Goal: Task Accomplishment & Management: Manage account settings

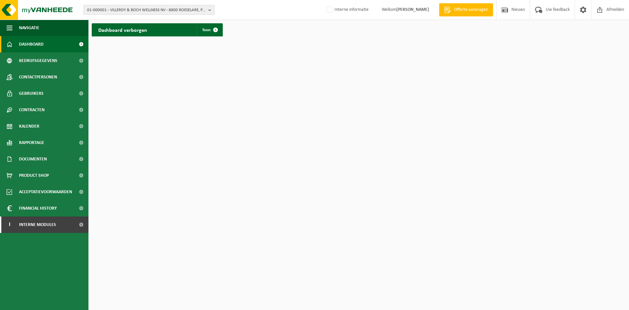
click at [138, 11] on span "01-000001 - VILLEROY & BOCH WELLNESS NV - 8800 ROESELARE, POPULIERSTRAAT 1" at bounding box center [146, 10] width 119 height 10
type input "10-937551"
click at [116, 29] on strong "10-937551 - BATEN MARIO - 9450 HAALTERT, [STREET_ADDRESS]" at bounding box center [143, 30] width 112 height 5
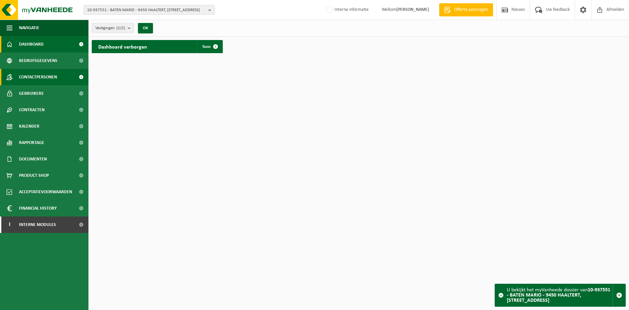
click at [47, 78] on span "Contactpersonen" at bounding box center [38, 77] width 38 height 16
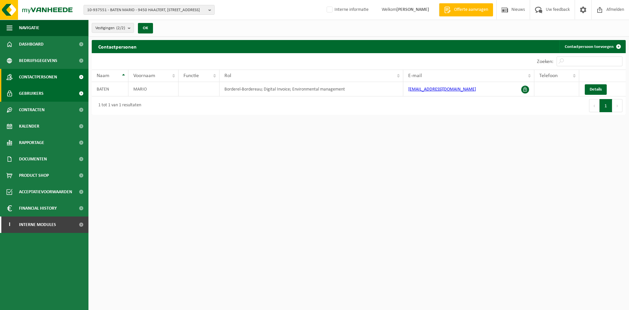
click at [51, 92] on link "Gebruikers" at bounding box center [44, 93] width 88 height 16
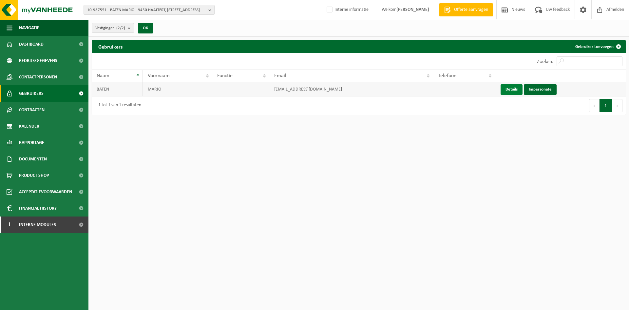
click at [515, 86] on link "Details" at bounding box center [512, 89] width 22 height 10
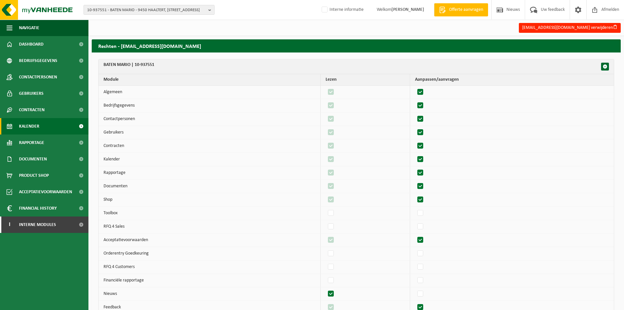
click at [36, 130] on span "Kalender" at bounding box center [29, 126] width 20 height 16
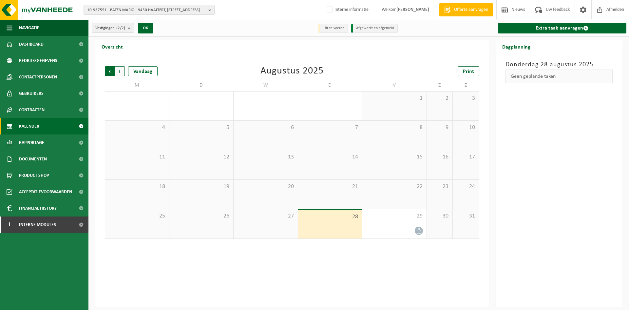
click at [120, 70] on span "Volgende" at bounding box center [120, 71] width 10 height 10
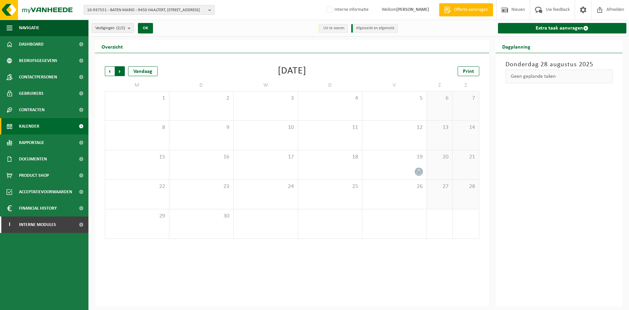
click at [112, 70] on span "Vorige" at bounding box center [110, 71] width 10 height 10
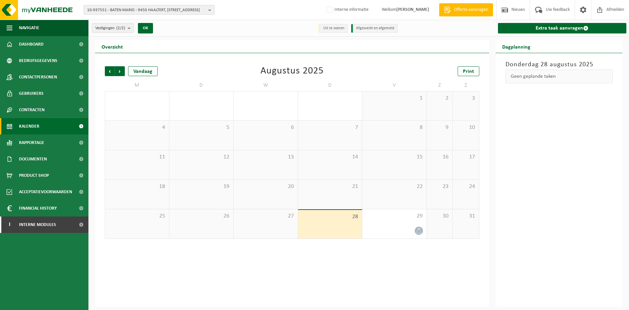
click at [394, 197] on div "22" at bounding box center [394, 194] width 64 height 29
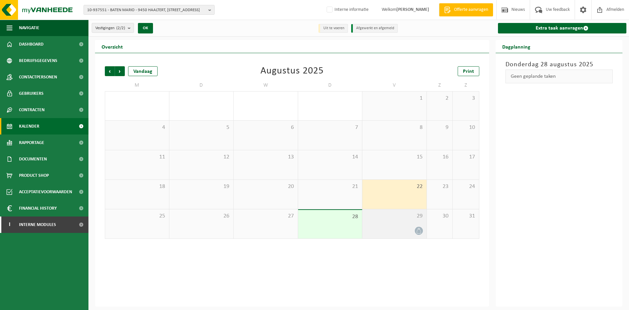
click at [395, 221] on div "29" at bounding box center [394, 223] width 64 height 29
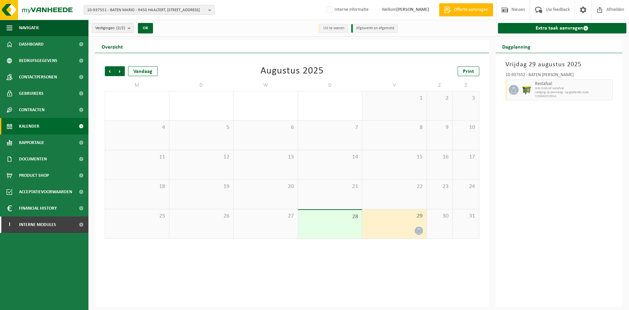
click at [408, 224] on div "29" at bounding box center [394, 223] width 64 height 29
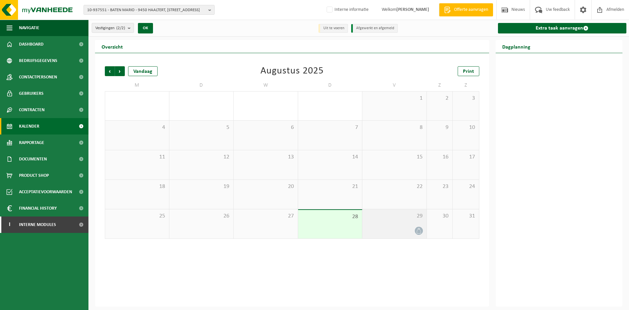
click at [385, 223] on div "29" at bounding box center [394, 223] width 64 height 29
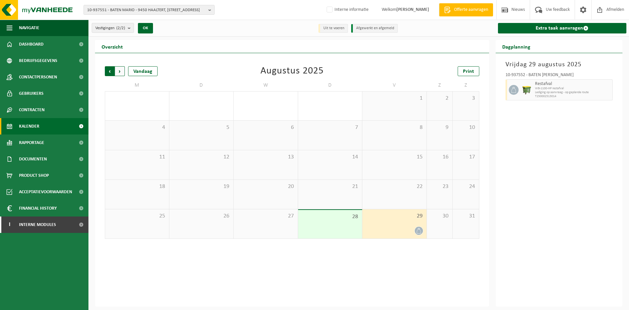
click at [120, 72] on span "Volgende" at bounding box center [120, 71] width 10 height 10
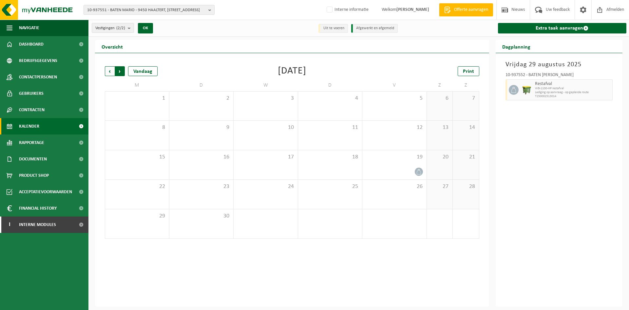
click at [111, 72] on span "Vorige" at bounding box center [110, 71] width 10 height 10
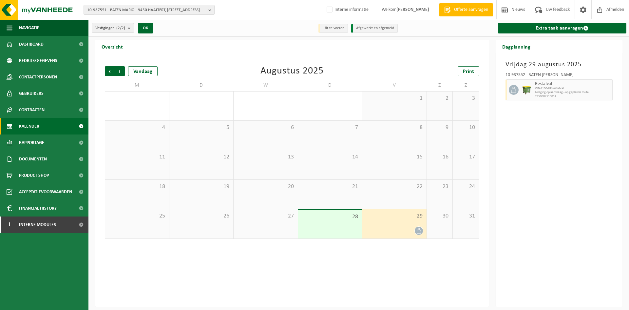
click at [111, 72] on span "Vorige" at bounding box center [110, 71] width 10 height 10
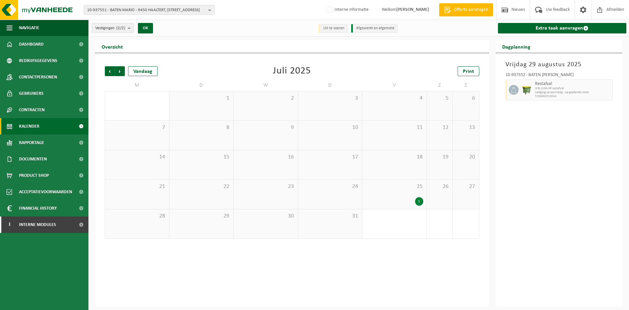
click at [377, 192] on div "25 1" at bounding box center [394, 194] width 64 height 29
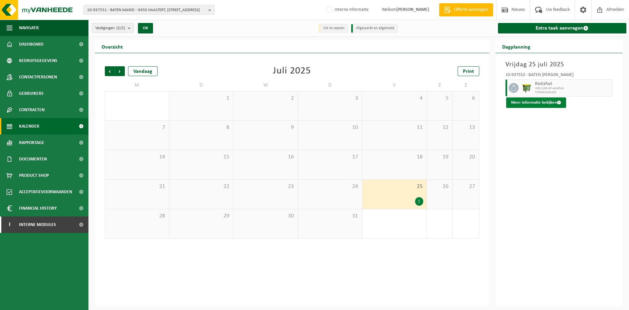
click at [543, 102] on button "Meer informatie bekijken" at bounding box center [536, 102] width 60 height 10
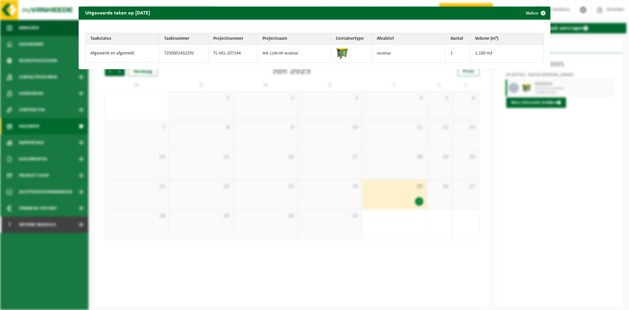
click at [216, 54] on td "TL-VEL-107144" at bounding box center [232, 54] width 49 height 18
copy tr "TL-VEL-107144"
click at [527, 8] on button "Sluiten" at bounding box center [535, 13] width 29 height 13
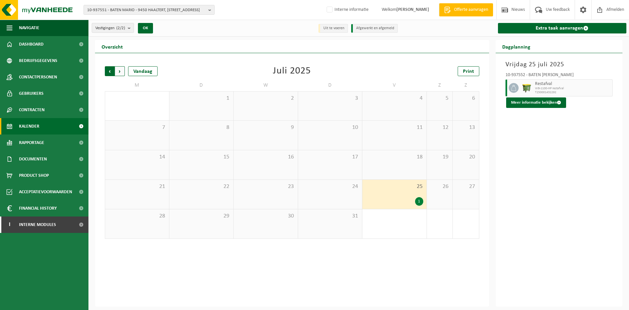
click at [122, 71] on span "Volgende" at bounding box center [120, 71] width 10 height 10
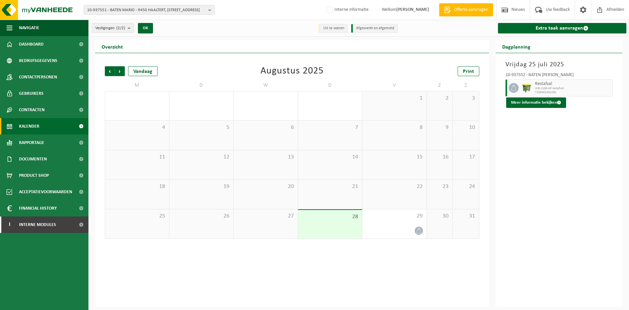
click at [122, 71] on span "Volgende" at bounding box center [120, 71] width 10 height 10
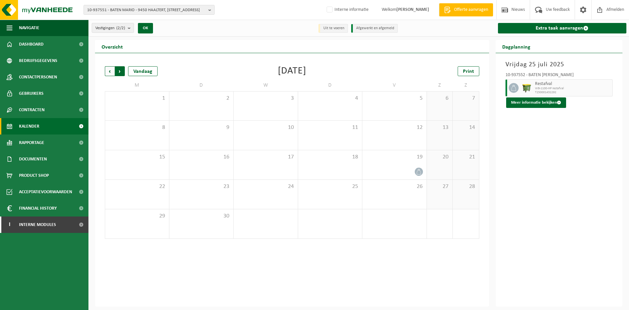
click at [110, 70] on span "Vorige" at bounding box center [110, 71] width 10 height 10
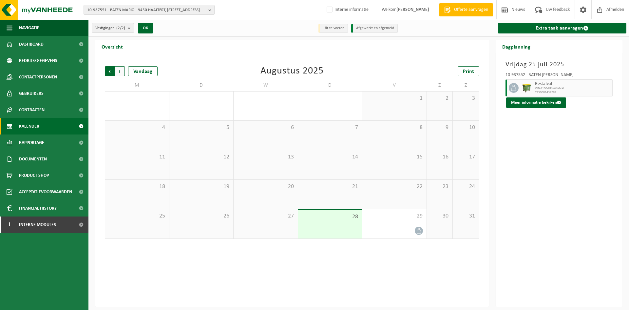
click at [118, 72] on span "Volgende" at bounding box center [120, 71] width 10 height 10
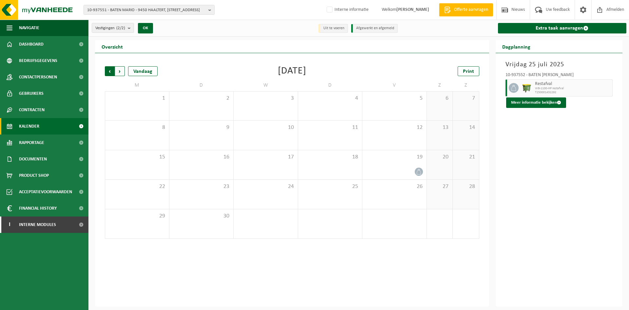
click at [120, 71] on span "Volgende" at bounding box center [120, 71] width 10 height 10
click at [119, 72] on span "Volgende" at bounding box center [120, 71] width 10 height 10
click at [110, 71] on span "Vorige" at bounding box center [110, 71] width 10 height 10
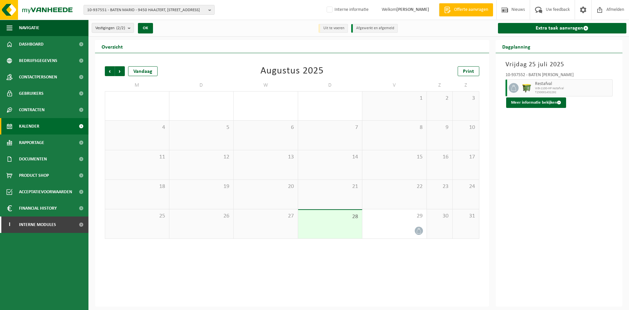
click at [390, 199] on div "22" at bounding box center [394, 194] width 64 height 29
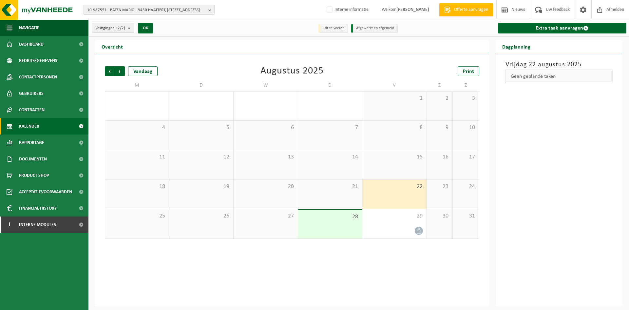
click at [146, 9] on span "10-937551 - BATEN MARIO - 9450 HAALTERT, NINOOFSESTEENWEG 114 B" at bounding box center [146, 10] width 119 height 10
click at [104, 20] on input "brood en banket schoonvaere" at bounding box center [149, 20] width 128 height 8
drag, startPoint x: 116, startPoint y: 19, endPoint x: -56, endPoint y: 16, distance: 172.7
click at [0, 16] on html "10-937551 - BATEN MARIO - 9450 HAALTERT, NINOOFSESTEENWEG 114 B brood & banket …" at bounding box center [314, 155] width 629 height 310
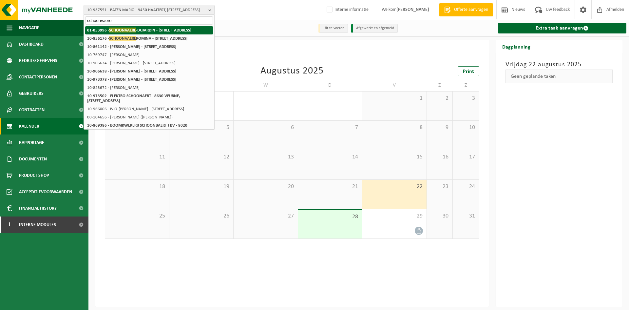
type input "schoonvaere"
click at [172, 28] on strong "01-053996 - SCHOONVAERE -DUJARDIN - 8540 DEERLIJK, WAREGEMSTRAAT 43" at bounding box center [139, 30] width 104 height 5
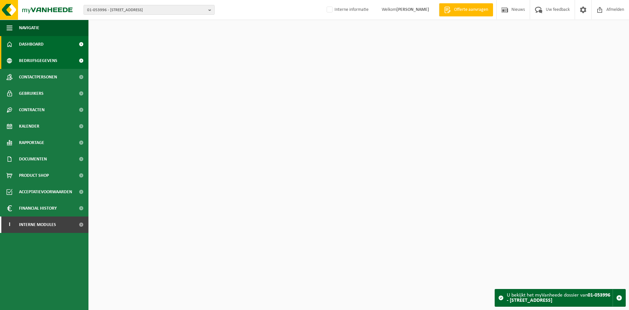
click at [36, 56] on span "Bedrijfsgegevens" at bounding box center [38, 60] width 38 height 16
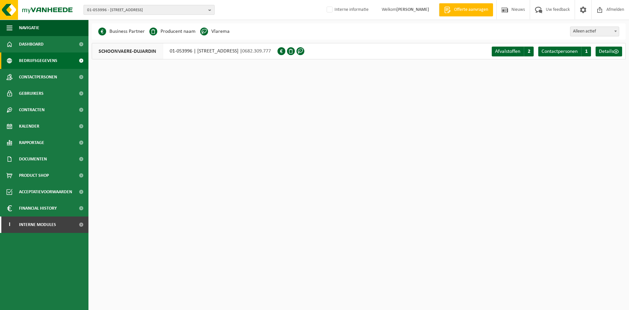
click at [161, 10] on span "01-053996 - SCHOONVAERE-DUJARDIN - 8540 DEERLIJK, WAREGEMSTRAAT 43" at bounding box center [146, 10] width 119 height 10
click at [102, 23] on input "text" at bounding box center [149, 20] width 128 height 8
paste input "10-990197"
type input "10-990197"
click at [105, 31] on span "10-990197" at bounding box center [97, 30] width 20 height 5
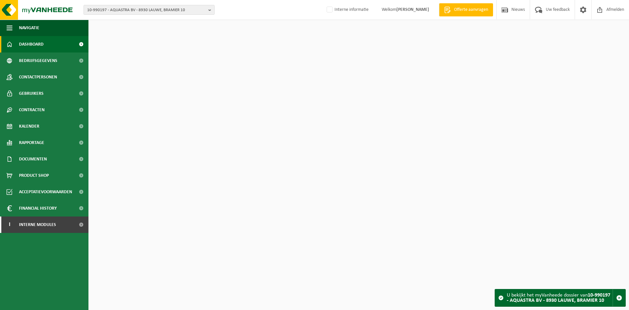
click at [47, 77] on span "Contactpersonen" at bounding box center [38, 77] width 38 height 16
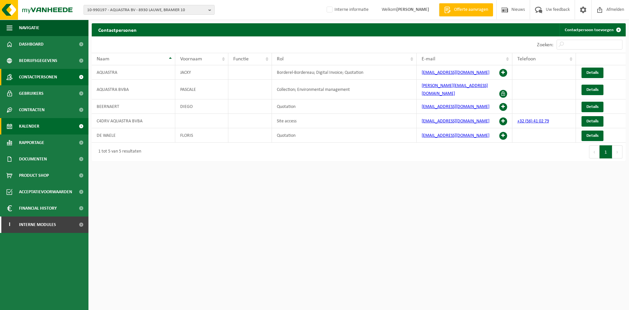
click at [25, 121] on span "Kalender" at bounding box center [29, 126] width 20 height 16
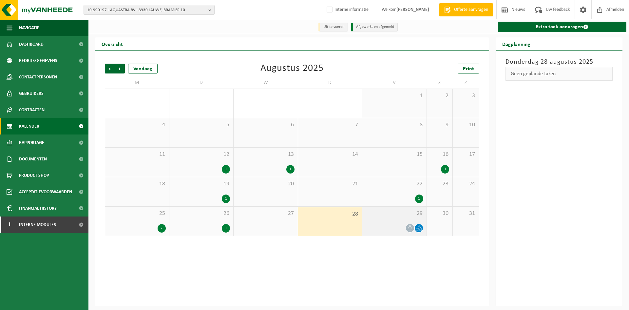
click at [403, 224] on div at bounding box center [395, 227] width 58 height 9
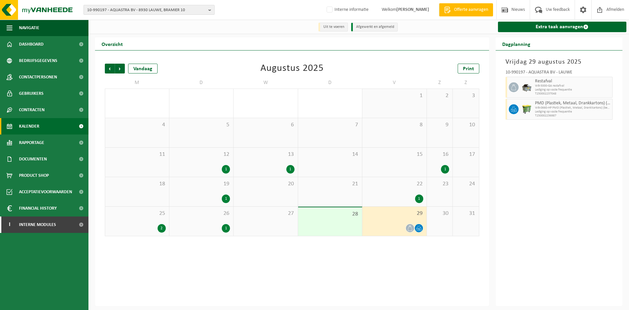
click at [163, 9] on span "10-990197 - AQUASTRA BV - 8930 LAUWE, BRAMIER 10" at bounding box center [146, 10] width 119 height 10
type input "10-845002"
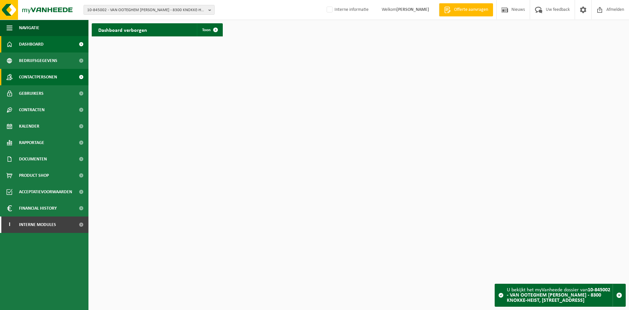
click at [38, 81] on span "Contactpersonen" at bounding box center [38, 77] width 38 height 16
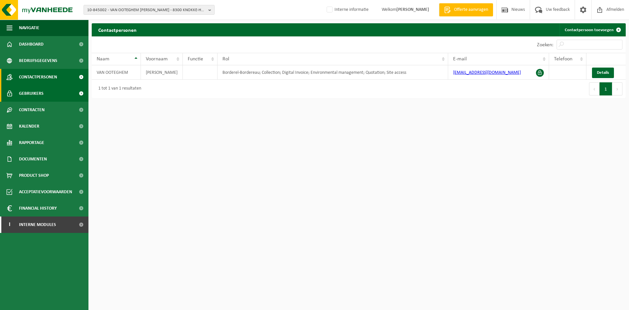
click at [32, 87] on span "Gebruikers" at bounding box center [31, 93] width 25 height 16
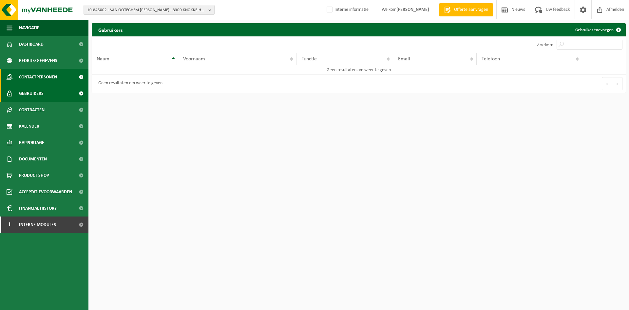
click at [37, 80] on span "Contactpersonen" at bounding box center [38, 77] width 38 height 16
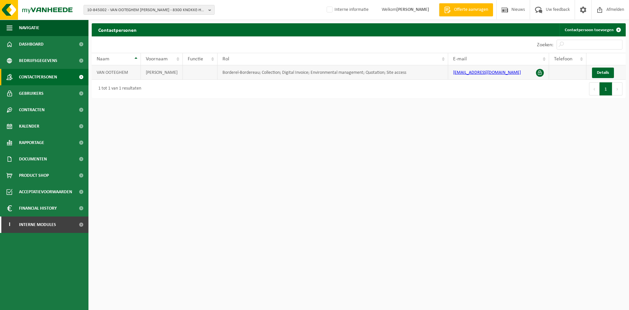
drag, startPoint x: 519, startPoint y: 73, endPoint x: 449, endPoint y: 78, distance: 69.9
click at [449, 78] on td "[EMAIL_ADDRESS][DOMAIN_NAME]" at bounding box center [498, 72] width 101 height 14
copy link "[EMAIL_ADDRESS][DOMAIN_NAME]"
click at [47, 226] on span "Interne modules" at bounding box center [37, 224] width 37 height 16
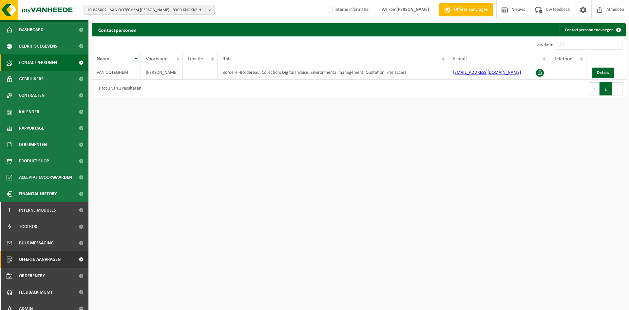
scroll to position [21, 0]
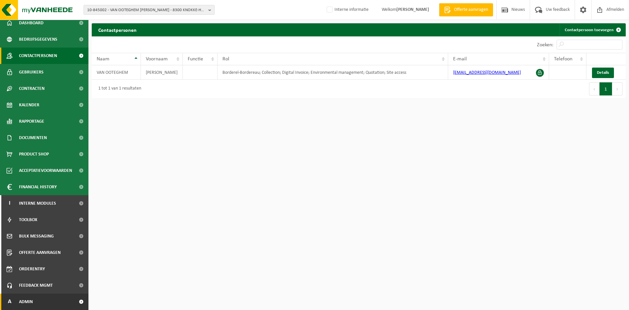
click at [42, 301] on link "A Admin" at bounding box center [44, 301] width 88 height 16
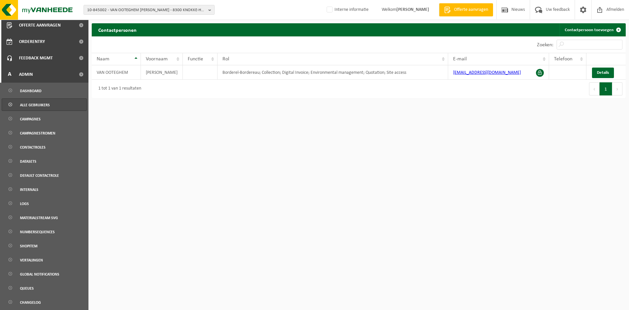
click at [49, 101] on link "Alle gebruikers" at bounding box center [44, 104] width 85 height 12
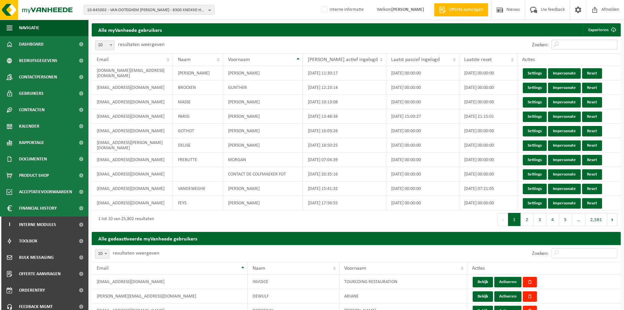
click at [580, 40] on input "Zoeken:" at bounding box center [585, 45] width 66 height 10
paste input "[EMAIL_ADDRESS][DOMAIN_NAME]"
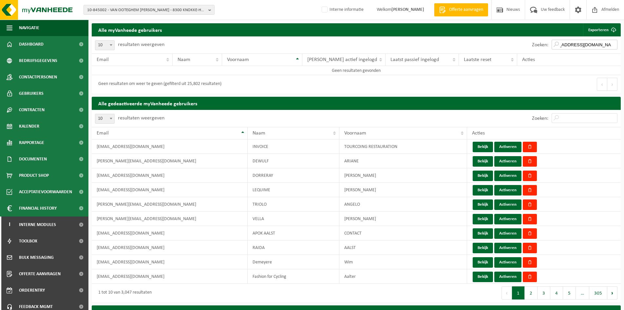
type input "[EMAIL_ADDRESS][DOMAIN_NAME]"
click at [586, 119] on input "Zoeken:" at bounding box center [585, 118] width 66 height 10
paste input "[EMAIL_ADDRESS][DOMAIN_NAME]"
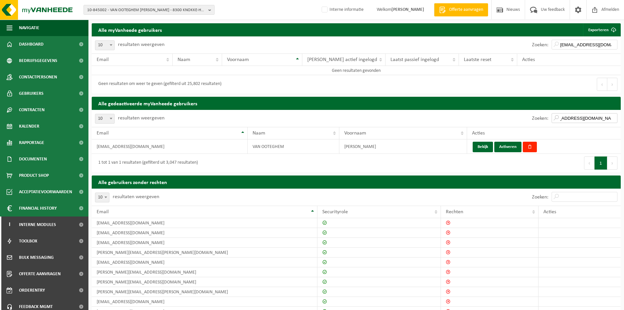
click at [561, 120] on input "[EMAIL_ADDRESS][DOMAIN_NAME]" at bounding box center [585, 118] width 66 height 10
type input "[EMAIL_ADDRESS][DOMAIN_NAME]"
click at [511, 147] on button "Activeren" at bounding box center [507, 147] width 27 height 10
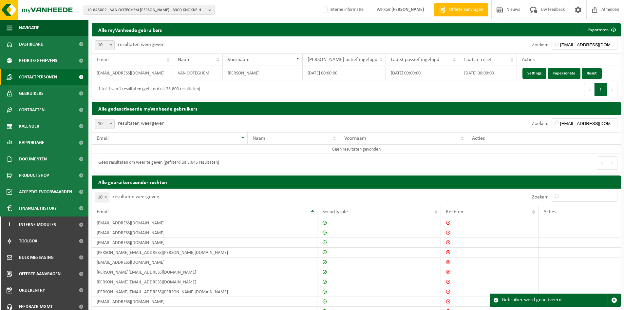
click at [33, 77] on span "Contactpersonen" at bounding box center [38, 77] width 38 height 16
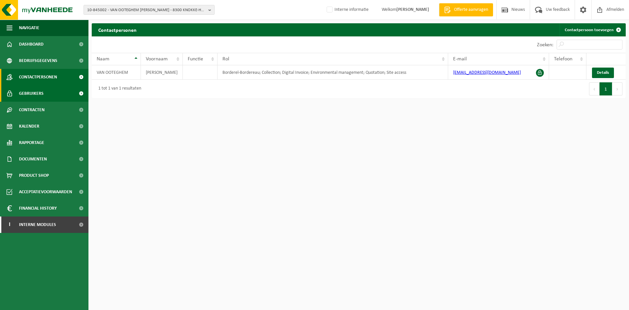
click at [39, 94] on span "Gebruikers" at bounding box center [31, 93] width 25 height 16
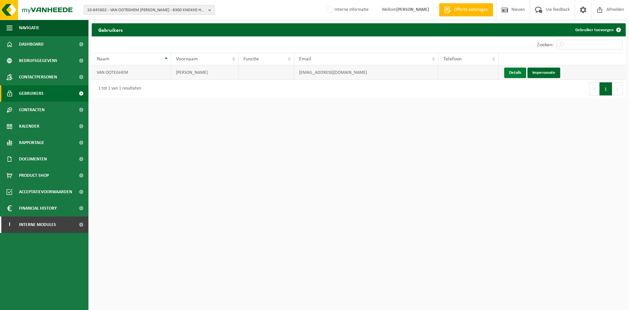
click at [520, 72] on link "Details" at bounding box center [515, 72] width 22 height 10
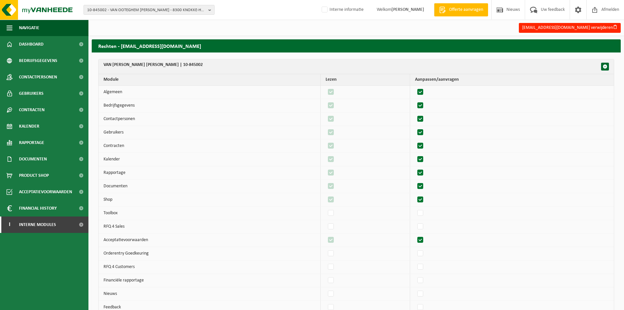
click at [425, 92] on label"] at bounding box center [420, 92] width 9 height 10
click at [415, 87] on input "checkbox" at bounding box center [415, 87] width 0 height 0
click at [425, 92] on label"] at bounding box center [420, 92] width 9 height 10
click at [415, 87] on input "checkbox" at bounding box center [415, 87] width 0 height 0
checkbox input "true"
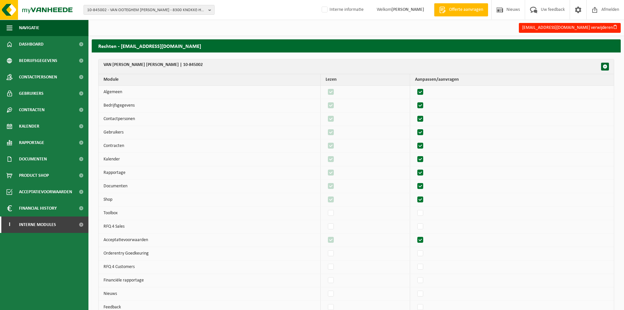
click at [425, 107] on label"] at bounding box center [420, 106] width 9 height 10
click at [415, 101] on input "checkbox" at bounding box center [415, 100] width 0 height 0
click at [425, 107] on label"] at bounding box center [420, 106] width 9 height 10
click at [415, 101] on input "checkbox" at bounding box center [415, 100] width 0 height 0
checkbox input "true"
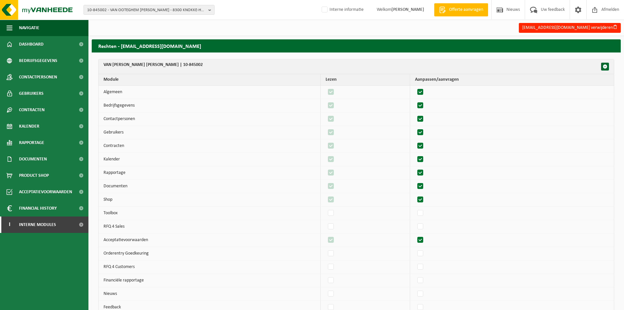
click at [423, 117] on label"] at bounding box center [420, 119] width 9 height 10
click at [415, 114] on input "checkbox" at bounding box center [415, 114] width 0 height 0
click at [423, 117] on label"] at bounding box center [420, 119] width 9 height 10
click at [415, 114] on input "checkbox" at bounding box center [415, 114] width 0 height 0
checkbox input "true"
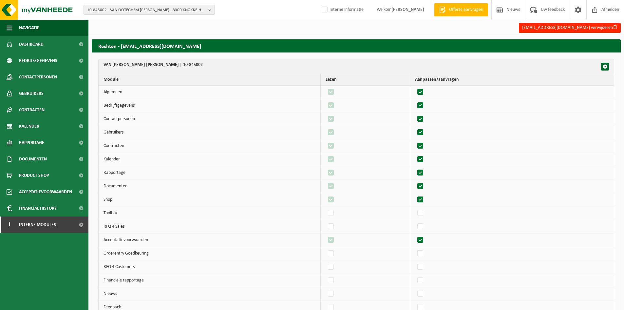
click at [423, 130] on label"] at bounding box center [420, 132] width 9 height 10
click at [415, 127] on input "checkbox" at bounding box center [415, 127] width 0 height 0
click at [423, 130] on label"] at bounding box center [420, 132] width 9 height 10
click at [415, 127] on input "checkbox" at bounding box center [415, 127] width 0 height 0
checkbox input "true"
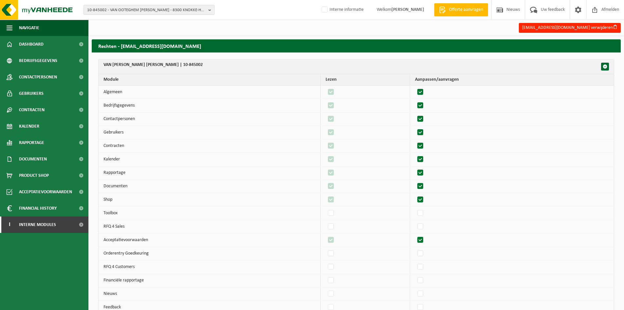
click at [424, 146] on label"] at bounding box center [420, 146] width 9 height 10
click at [415, 141] on input "checkbox" at bounding box center [415, 141] width 0 height 0
click at [424, 146] on label"] at bounding box center [420, 146] width 9 height 10
click at [415, 141] on input "checkbox" at bounding box center [415, 141] width 0 height 0
checkbox input "true"
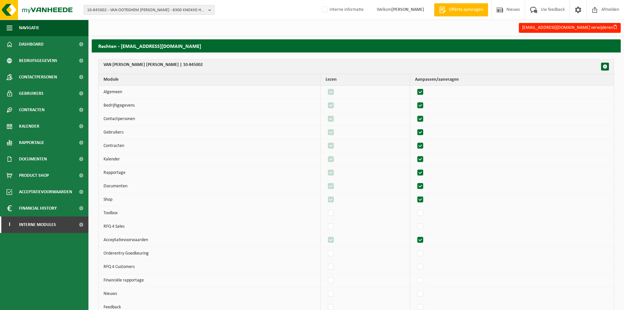
click at [421, 159] on label"] at bounding box center [420, 159] width 9 height 10
click at [415, 154] on input "checkbox" at bounding box center [415, 154] width 0 height 0
click at [422, 159] on label"] at bounding box center [420, 159] width 9 height 10
click at [415, 154] on input "checkbox" at bounding box center [415, 154] width 0 height 0
checkbox input "true"
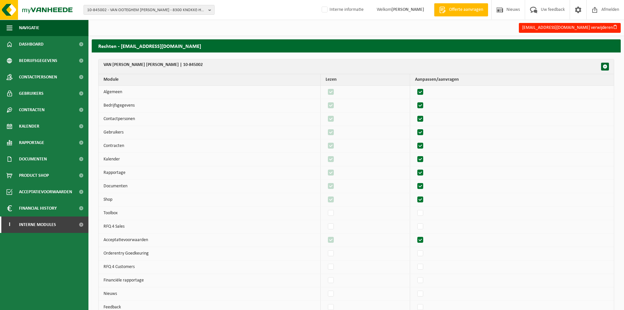
click at [422, 171] on label"] at bounding box center [420, 173] width 9 height 10
click at [415, 168] on input "checkbox" at bounding box center [415, 167] width 0 height 0
click at [422, 171] on label"] at bounding box center [420, 173] width 9 height 10
click at [415, 168] on input "checkbox" at bounding box center [415, 167] width 0 height 0
checkbox input "true"
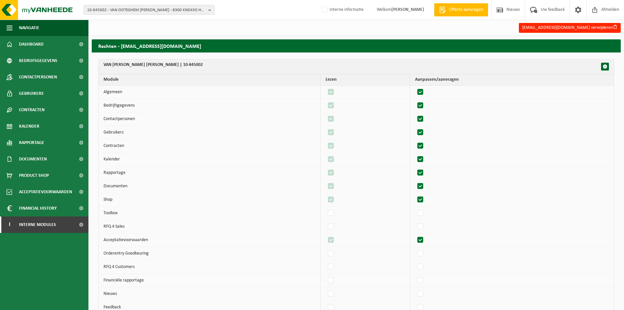
click at [425, 186] on label"] at bounding box center [420, 186] width 9 height 10
click at [415, 181] on input "checkbox" at bounding box center [415, 181] width 0 height 0
click at [425, 186] on label"] at bounding box center [420, 186] width 9 height 10
click at [415, 181] on input "checkbox" at bounding box center [415, 181] width 0 height 0
checkbox input "true"
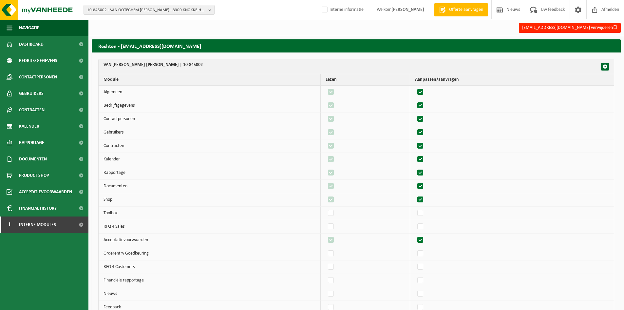
click at [425, 191] on td at bounding box center [512, 186] width 204 height 13
click at [422, 197] on label"] at bounding box center [420, 200] width 9 height 10
click at [415, 195] on input "checkbox" at bounding box center [415, 194] width 0 height 0
click at [422, 197] on label"] at bounding box center [420, 200] width 9 height 10
click at [415, 195] on input "checkbox" at bounding box center [415, 194] width 0 height 0
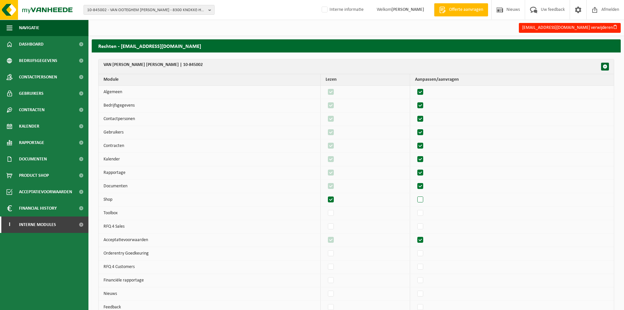
checkbox input "true"
click at [425, 242] on label"] at bounding box center [420, 240] width 9 height 10
click at [415, 235] on input "checkbox" at bounding box center [415, 235] width 0 height 0
click at [425, 242] on label"] at bounding box center [420, 240] width 9 height 10
click at [415, 235] on input "checkbox" at bounding box center [415, 235] width 0 height 0
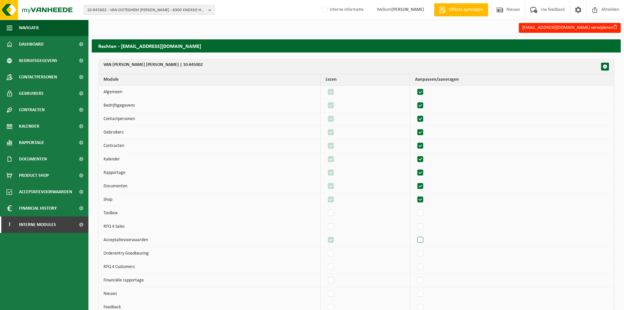
checkbox input "true"
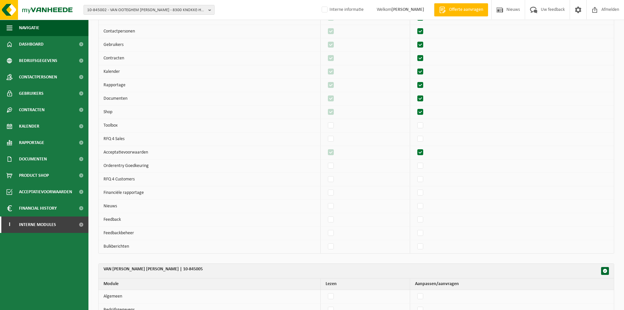
scroll to position [262, 0]
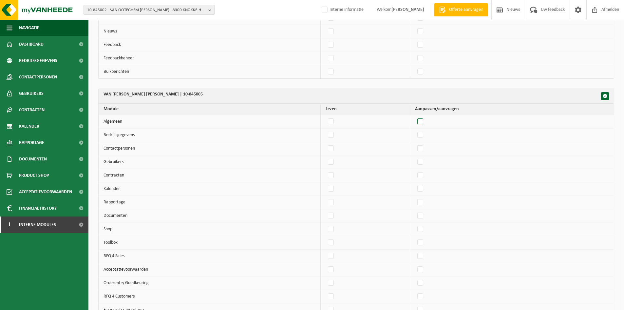
click at [424, 123] on label"] at bounding box center [420, 122] width 9 height 10
click at [415, 117] on input "checkbox" at bounding box center [415, 116] width 0 height 0
checkbox input "true"
click at [425, 137] on label"] at bounding box center [420, 135] width 9 height 10
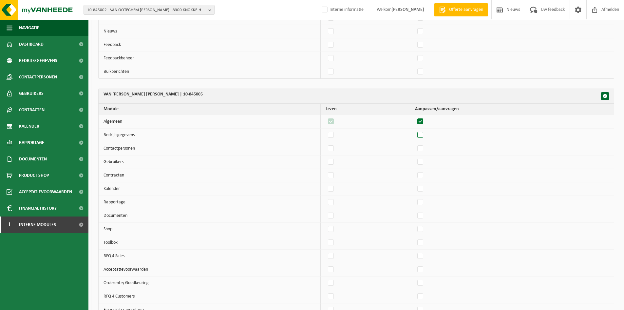
click at [415, 130] on input "checkbox" at bounding box center [415, 130] width 0 height 0
checkbox input "true"
click at [425, 150] on label"] at bounding box center [420, 148] width 9 height 10
click at [415, 143] on input "checkbox" at bounding box center [415, 143] width 0 height 0
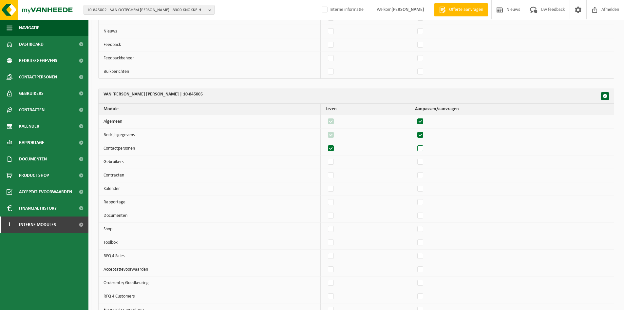
checkbox input "true"
click at [425, 164] on label"] at bounding box center [420, 162] width 9 height 10
click at [415, 157] on input "checkbox" at bounding box center [415, 157] width 0 height 0
checkbox input "true"
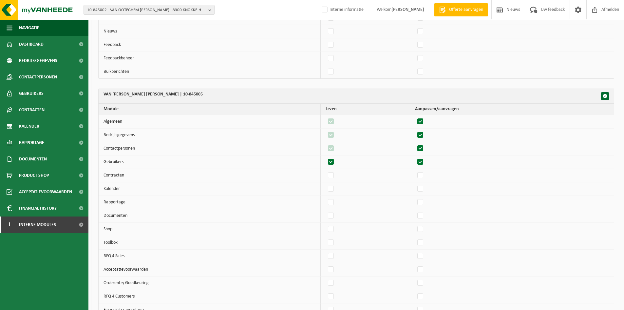
checkbox input "true"
click at [425, 175] on label"] at bounding box center [420, 175] width 9 height 10
click at [415, 170] on input "checkbox" at bounding box center [415, 170] width 0 height 0
checkbox input "true"
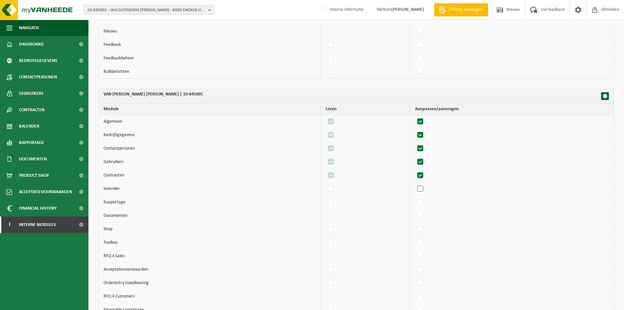
click at [425, 189] on label"] at bounding box center [420, 189] width 9 height 10
click at [415, 184] on input "checkbox" at bounding box center [415, 183] width 0 height 0
checkbox input "true"
click at [425, 199] on label"] at bounding box center [420, 202] width 9 height 10
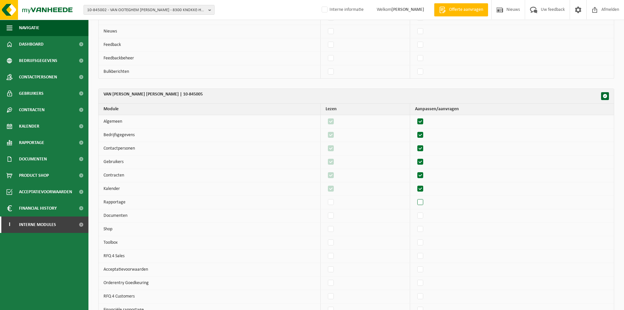
click at [415, 197] on input "checkbox" at bounding box center [415, 197] width 0 height 0
checkbox input "true"
click at [426, 210] on td at bounding box center [512, 215] width 204 height 13
click at [425, 217] on label"] at bounding box center [420, 216] width 9 height 10
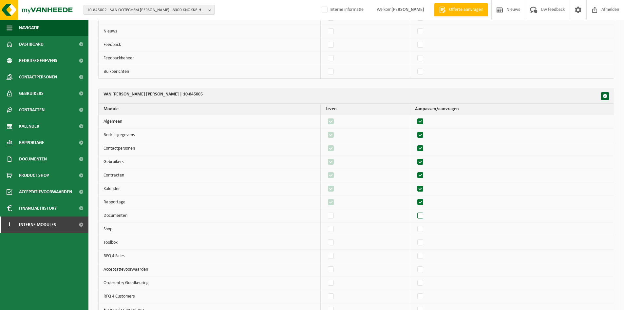
click at [415, 211] on input "checkbox" at bounding box center [415, 210] width 0 height 0
checkbox input "true"
drag, startPoint x: 424, startPoint y: 228, endPoint x: 427, endPoint y: 240, distance: 12.7
click at [424, 228] on label"] at bounding box center [420, 229] width 9 height 10
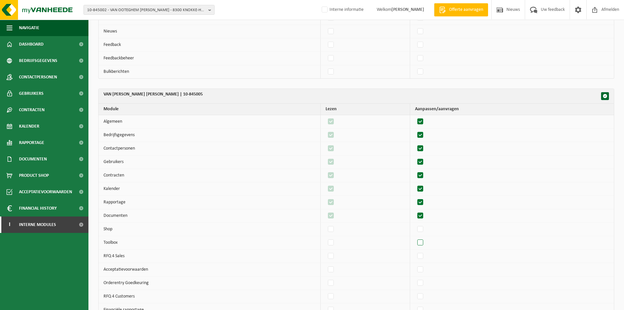
click at [415, 224] on input "checkbox" at bounding box center [415, 224] width 0 height 0
checkbox input "true"
click at [425, 243] on label"] at bounding box center [420, 242] width 9 height 10
click at [415, 237] on input "checkbox" at bounding box center [415, 237] width 0 height 0
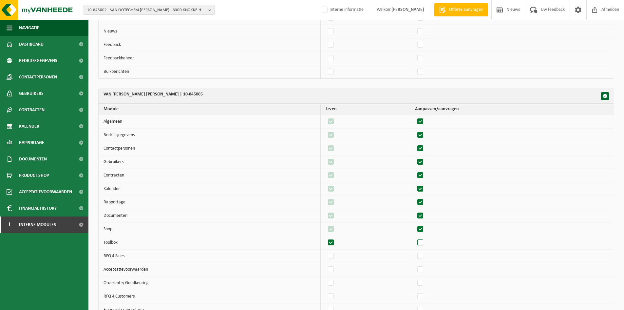
checkbox input "true"
drag, startPoint x: 425, startPoint y: 260, endPoint x: 425, endPoint y: 263, distance: 3.3
click at [425, 260] on label"] at bounding box center [420, 256] width 9 height 10
click at [415, 251] on input "checkbox" at bounding box center [415, 251] width 0 height 0
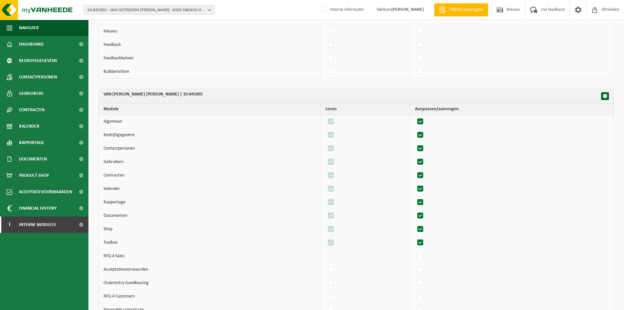
checkbox input "true"
click at [425, 271] on label"] at bounding box center [420, 269] width 9 height 10
click at [415, 264] on input "checkbox" at bounding box center [415, 264] width 0 height 0
checkbox input "true"
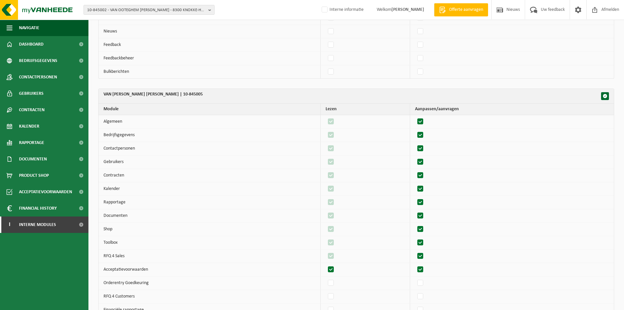
checkbox input "true"
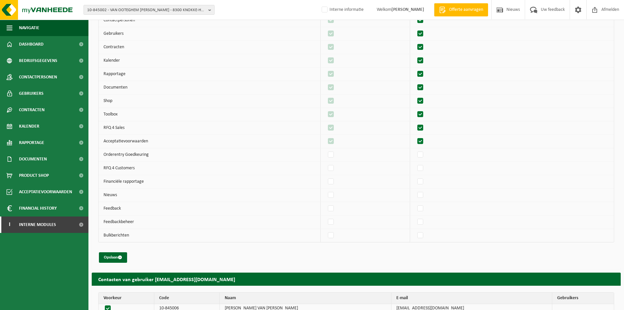
scroll to position [412, 0]
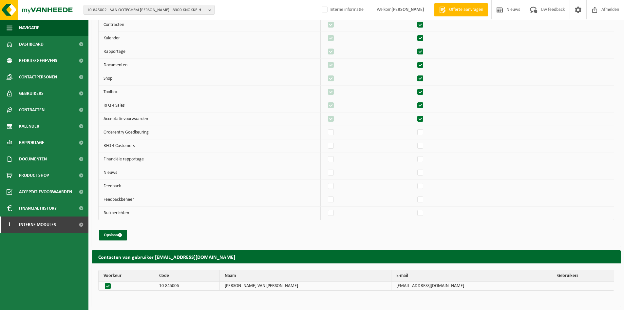
click at [425, 117] on label"] at bounding box center [420, 119] width 9 height 10
click at [415, 114] on input "checkbox" at bounding box center [415, 114] width 0 height 0
checkbox input "false"
click at [332, 120] on label"] at bounding box center [331, 119] width 9 height 10
click at [326, 114] on input "checkbox" at bounding box center [325, 114] width 0 height 0
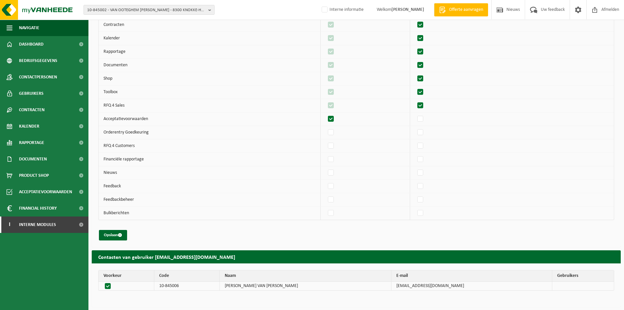
checkbox input "false"
click at [422, 105] on label"] at bounding box center [420, 106] width 9 height 10
click at [415, 101] on input "checkbox" at bounding box center [415, 100] width 0 height 0
checkbox input "false"
click at [333, 106] on label"] at bounding box center [331, 106] width 9 height 10
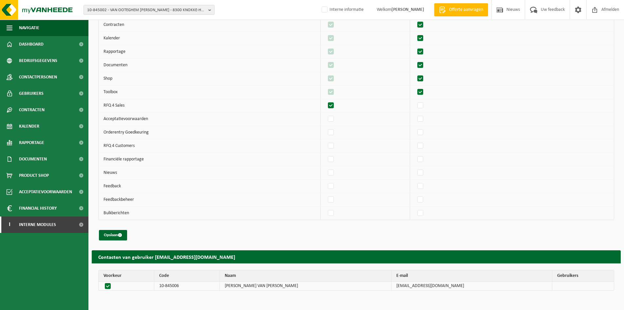
click at [326, 101] on input "checkbox" at bounding box center [325, 100] width 0 height 0
checkbox input "false"
click at [425, 92] on label"] at bounding box center [420, 92] width 9 height 10
click at [415, 87] on input "checkbox" at bounding box center [415, 87] width 0 height 0
checkbox input "false"
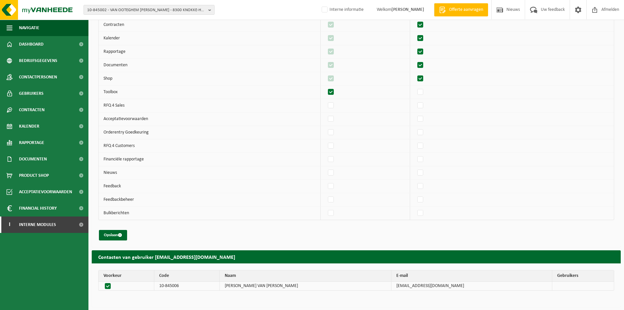
click at [333, 93] on label"] at bounding box center [331, 92] width 9 height 10
click at [326, 87] on input "checkbox" at bounding box center [325, 87] width 0 height 0
checkbox input "false"
click at [425, 172] on label"] at bounding box center [420, 173] width 9 height 10
click at [415, 168] on input "checkbox" at bounding box center [415, 167] width 0 height 0
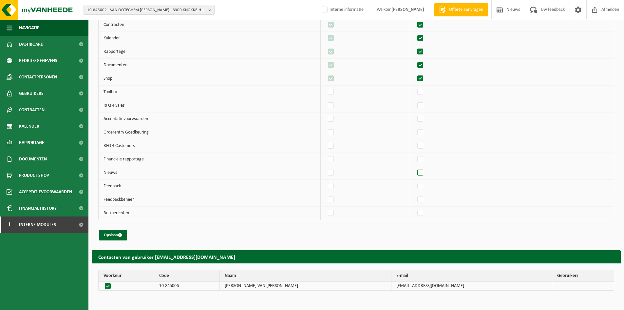
checkbox input "true"
drag, startPoint x: 422, startPoint y: 187, endPoint x: 422, endPoint y: 180, distance: 7.2
click at [422, 187] on label"] at bounding box center [420, 186] width 9 height 10
click at [415, 181] on input "checkbox" at bounding box center [415, 181] width 0 height 0
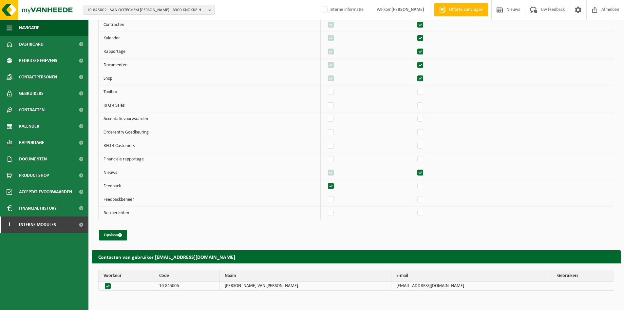
checkbox input "true"
click at [425, 167] on td at bounding box center [512, 172] width 204 height 13
click at [425, 173] on label"] at bounding box center [420, 173] width 9 height 10
click at [415, 168] on input "checkbox" at bounding box center [415, 167] width 0 height 0
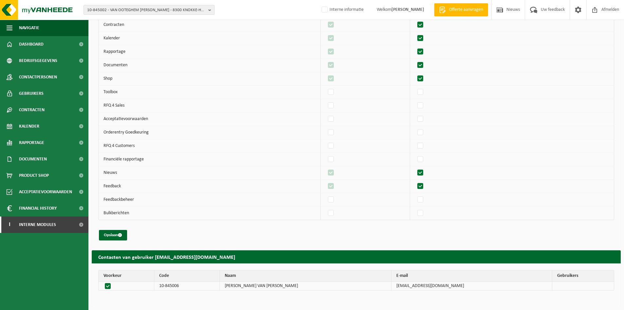
checkbox input "false"
click at [422, 144] on label"] at bounding box center [420, 146] width 9 height 10
click at [415, 141] on input "checkbox" at bounding box center [415, 141] width 0 height 0
checkbox input "true"
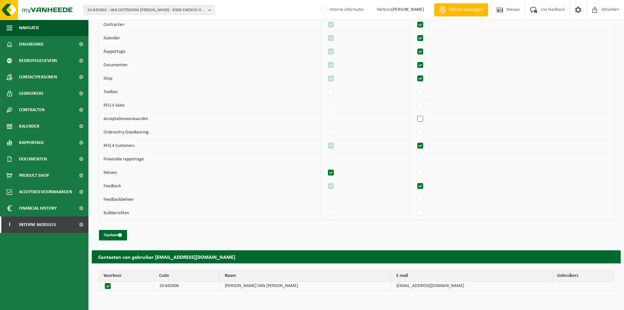
click at [424, 115] on label"] at bounding box center [420, 119] width 9 height 10
click at [415, 114] on input "checkbox" at bounding box center [415, 114] width 0 height 0
checkbox input "true"
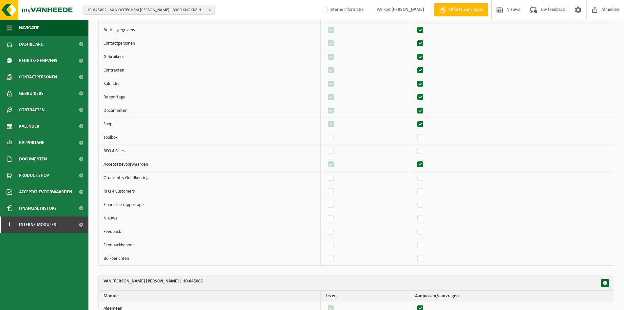
scroll to position [87, 0]
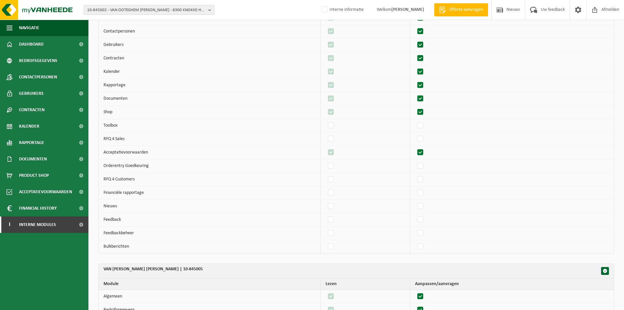
click at [424, 180] on label"] at bounding box center [420, 179] width 9 height 10
click at [415, 174] on input "checkbox" at bounding box center [415, 174] width 0 height 0
checkbox input "true"
click at [336, 205] on label"] at bounding box center [331, 206] width 9 height 10
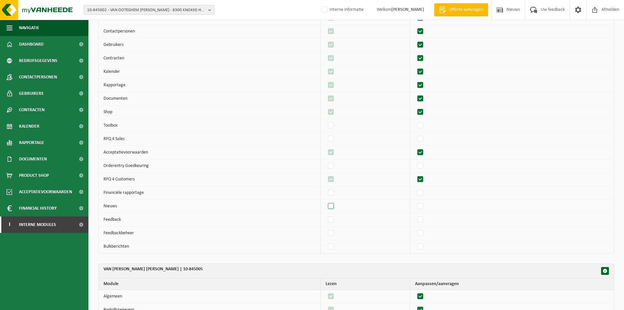
click at [326, 201] on input "checkbox" at bounding box center [325, 201] width 0 height 0
checkbox input "true"
click at [423, 221] on label"] at bounding box center [420, 220] width 9 height 10
click at [415, 215] on input "checkbox" at bounding box center [415, 214] width 0 height 0
checkbox input "true"
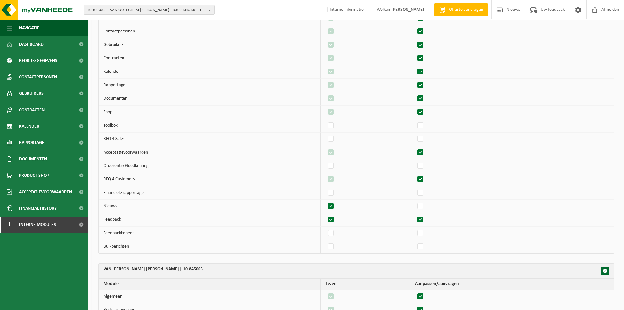
checkbox input "true"
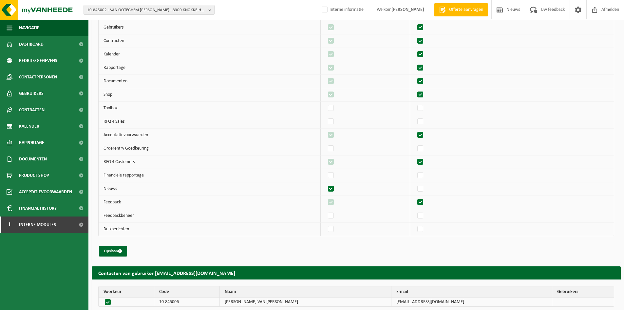
scroll to position [412, 0]
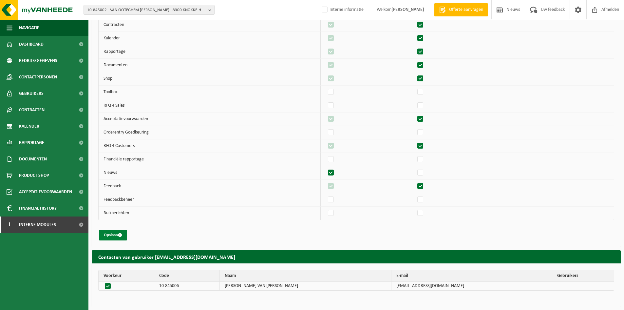
click at [122, 234] on span "submit" at bounding box center [120, 235] width 4 height 4
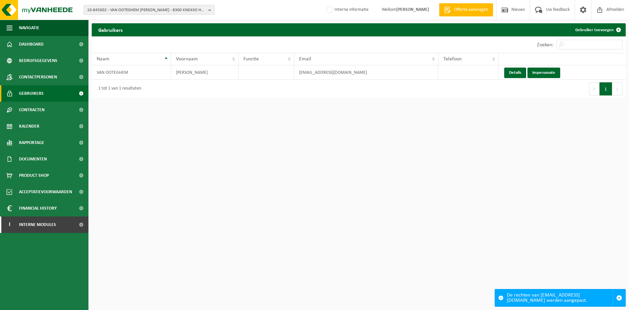
click at [144, 9] on span "10-845002 - VAN OOTEGHEM [PERSON_NAME] - 8300 KNOKKE-HEIST, [STREET_ADDRESS]" at bounding box center [146, 10] width 119 height 10
type input "bewima"
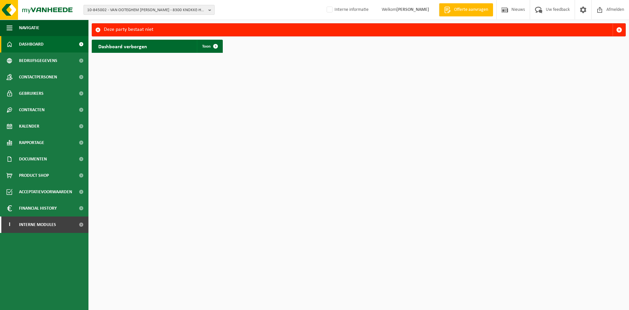
click at [155, 6] on span "10-845002 - VAN OOTEGHEM [PERSON_NAME] - 8300 KNOKKE-HEIST, [STREET_ADDRESS]" at bounding box center [146, 10] width 119 height 10
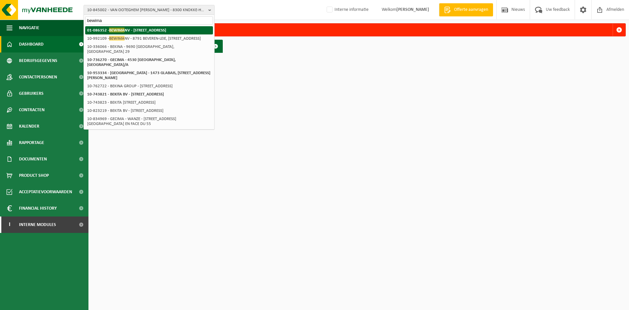
type input "bewima"
click at [170, 33] on li "01-086352 - BEWIMA NV - 8790 WAREGEM, DEERLIJKSEWEG 42" at bounding box center [149, 30] width 128 height 8
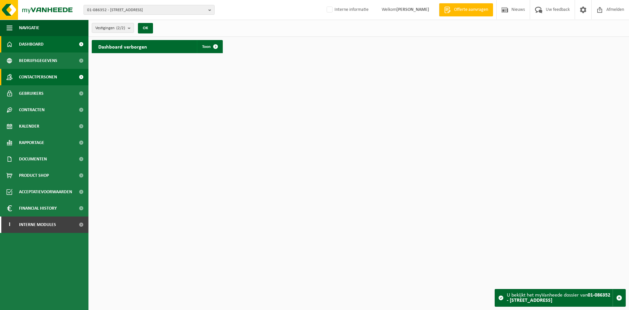
click at [54, 78] on span "Contactpersonen" at bounding box center [38, 77] width 38 height 16
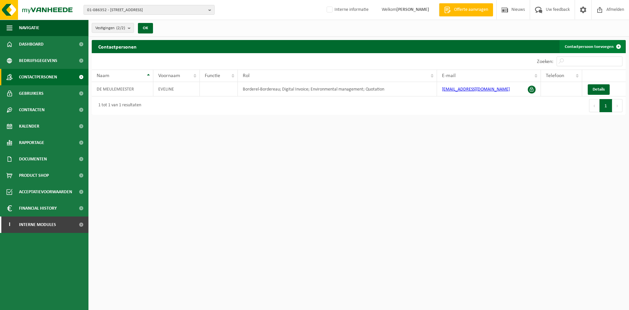
click at [579, 47] on link "Contactpersoon toevoegen" at bounding box center [593, 46] width 66 height 13
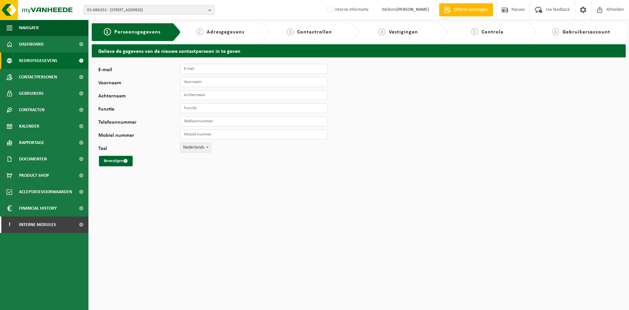
click at [64, 66] on link "Bedrijfsgegevens" at bounding box center [44, 60] width 88 height 16
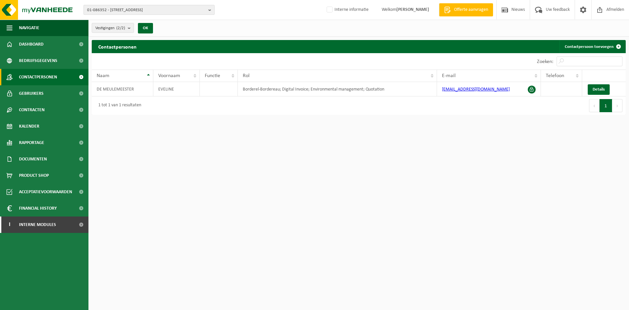
click at [161, 12] on span "01-086352 - [STREET_ADDRESS]" at bounding box center [146, 10] width 119 height 10
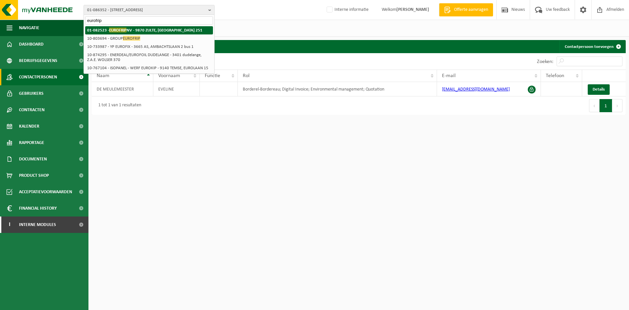
type input "eurofrip"
click at [161, 29] on strong "01-082523 - EUROFRIP NV - 9870 ZULTE, OUDE WAALSTRAAT 251" at bounding box center [144, 30] width 115 height 5
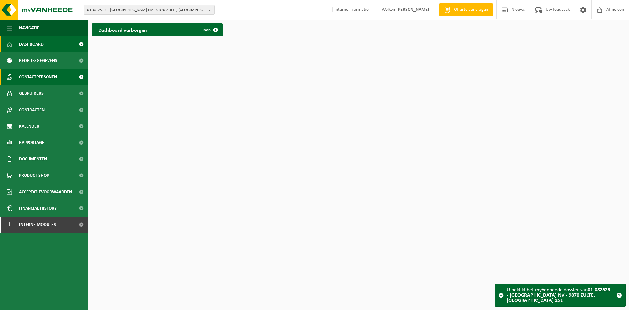
click at [38, 75] on span "Contactpersonen" at bounding box center [38, 77] width 38 height 16
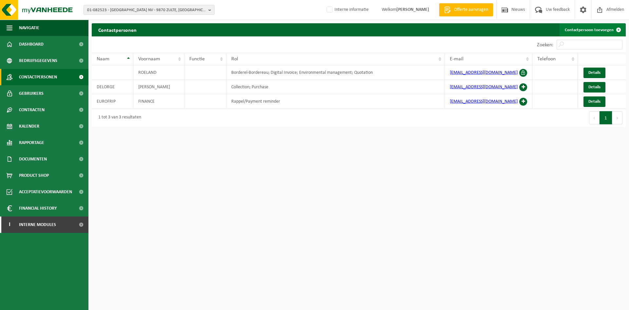
click at [577, 36] on link "Contactpersoon toevoegen" at bounding box center [593, 29] width 66 height 13
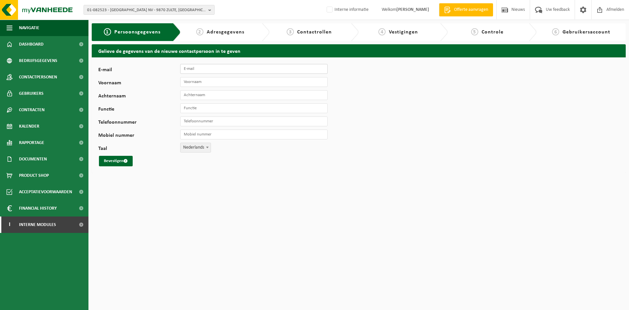
click at [198, 71] on input "E-mail" at bounding box center [253, 69] width 147 height 10
paste input "[EMAIL_ADDRESS][DOMAIN_NAME]"
type input "[EMAIL_ADDRESS][DOMAIN_NAME]"
click at [204, 84] on input "Voornaam" at bounding box center [253, 82] width 147 height 10
type input "Pieter"
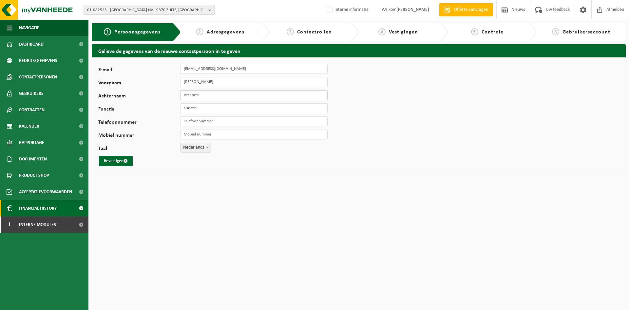
type input "Verpoest"
click at [212, 110] on input "Functie" at bounding box center [253, 108] width 147 height 10
click at [223, 133] on input "Mobiel nummer" at bounding box center [253, 134] width 147 height 10
paste input "0499 21 54 10"
type input "[PHONE_NUMBER]"
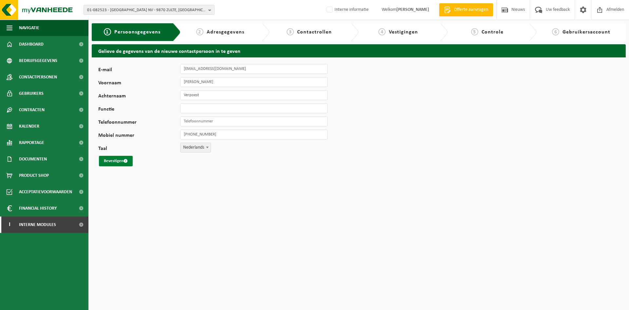
click at [112, 162] on button "Bevestigen" at bounding box center [116, 161] width 34 height 10
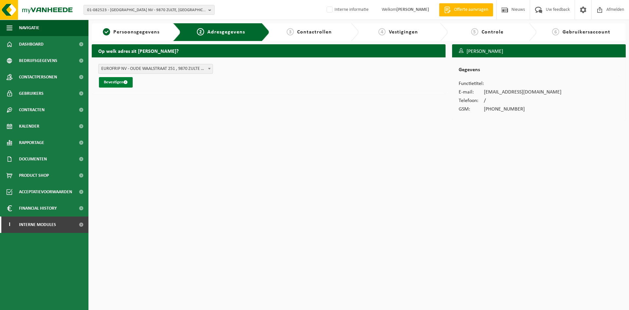
click at [123, 85] on button "Bevestigen" at bounding box center [116, 82] width 34 height 10
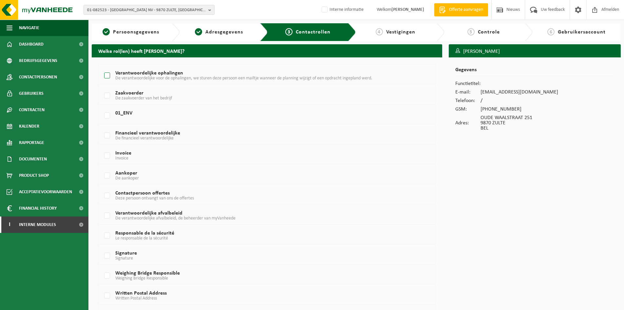
click at [125, 76] on span "De verantwoordelijke voor de ophalingen, we sturen deze persoon een mailtje wan…" at bounding box center [243, 78] width 257 height 5
click at [102, 67] on input "Verantwoordelijke ophalingen De verantwoordelijke voor de ophalingen, we sturen…" at bounding box center [102, 67] width 0 height 0
checkbox input "true"
click at [110, 211] on label "Verantwoordelijke afvalbeleid De verantwoordelijke afvalbeleid, de beheerder va…" at bounding box center [253, 216] width 300 height 10
click at [102, 207] on input "Verantwoordelijke afvalbeleid De verantwoordelijke afvalbeleid, de beheerder va…" at bounding box center [102, 207] width 0 height 0
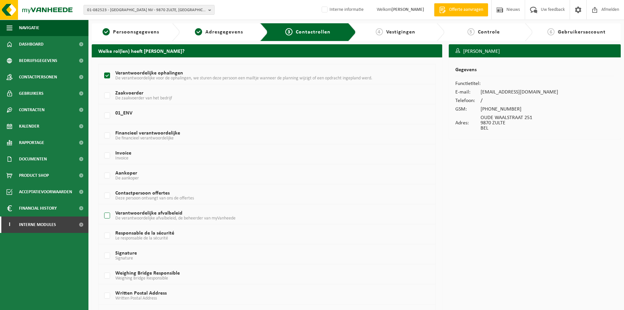
checkbox input "true"
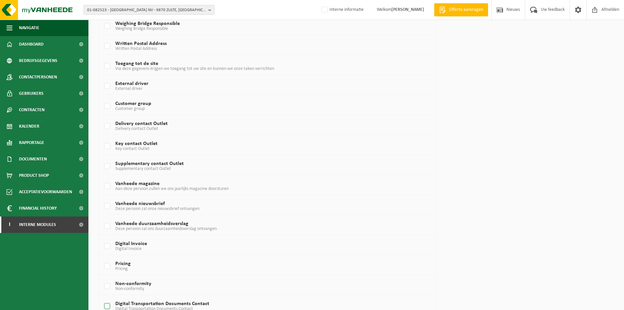
scroll to position [341, 0]
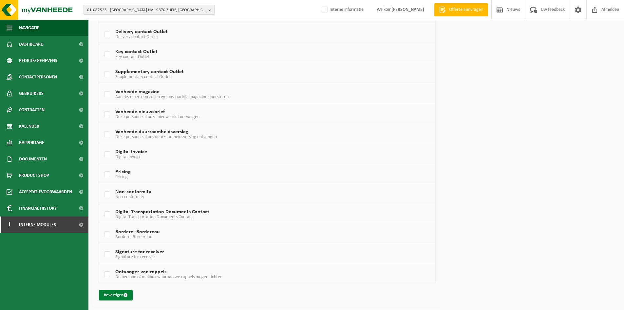
click at [123, 291] on button "Bevestigen" at bounding box center [116, 295] width 34 height 10
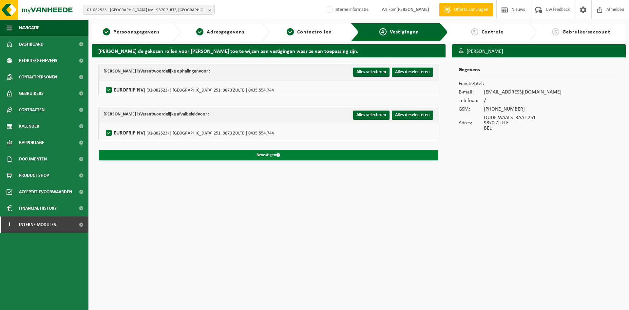
click at [312, 152] on button "Bevestigen" at bounding box center [268, 155] width 339 height 10
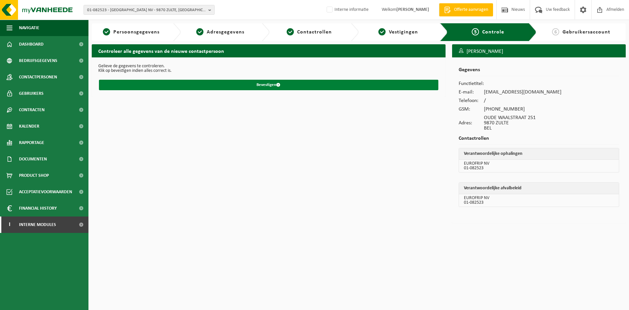
click at [240, 85] on button "Bevestigen" at bounding box center [268, 85] width 339 height 10
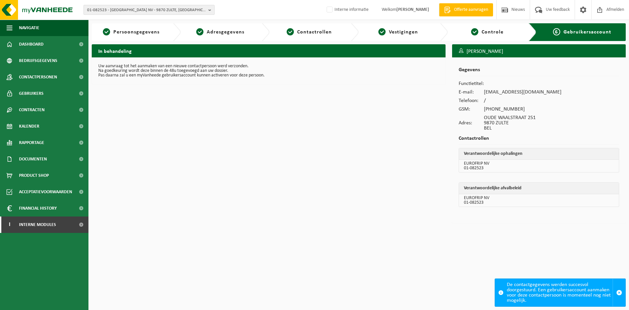
click at [128, 10] on span "01-082523 - [GEOGRAPHIC_DATA] NV - 9870 ZULTE, [GEOGRAPHIC_DATA] 251" at bounding box center [146, 10] width 119 height 10
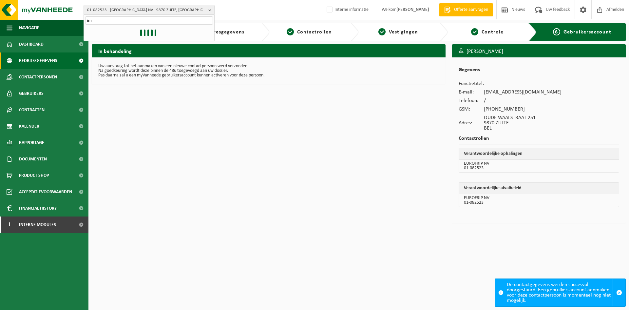
type input "i"
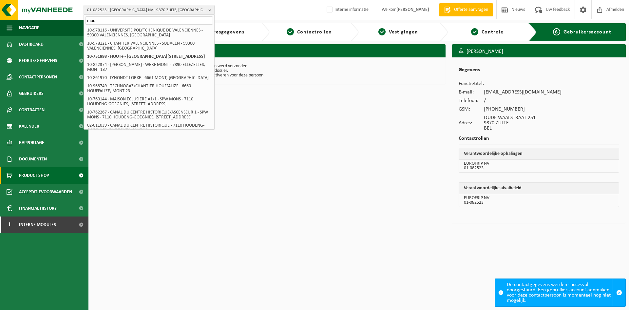
type input "mout"
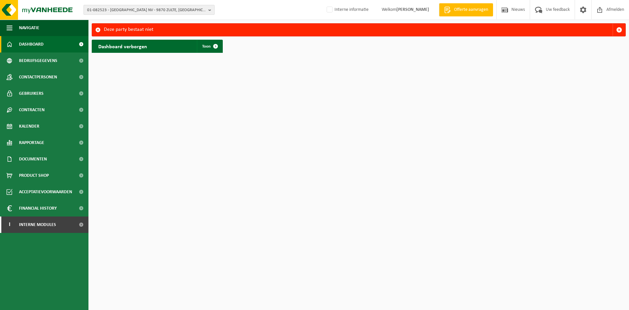
click at [172, 12] on span "01-082523 - [GEOGRAPHIC_DATA] NV - 9870 ZULTE, [GEOGRAPHIC_DATA] 251" at bounding box center [146, 10] width 119 height 10
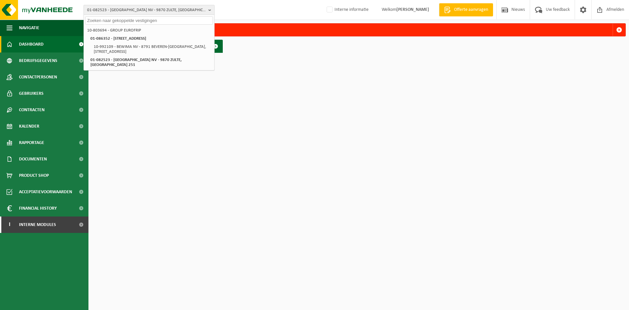
paste input "01-091620"
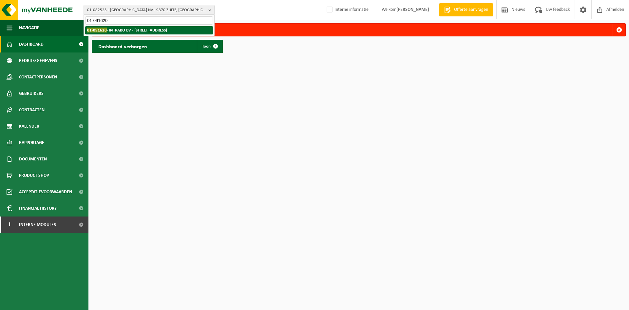
type input "01-091620"
click at [150, 28] on strong "01-091620 - INTRABO BV - 2390 MALLE, STEENOVENSTRAAT 2B3" at bounding box center [127, 30] width 80 height 5
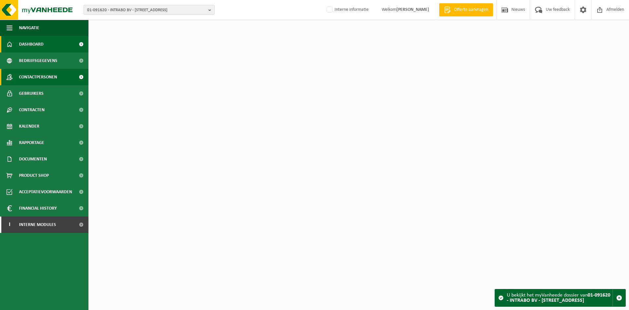
click at [54, 70] on span "Contactpersonen" at bounding box center [38, 77] width 38 height 16
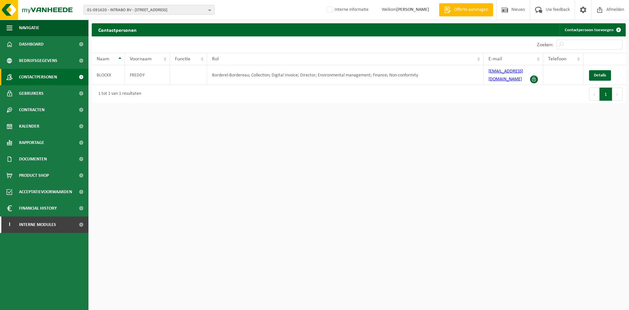
click at [125, 12] on span "01-091620 - INTRABO BV - 2390 MALLE, STEENOVENSTRAAT 2B3" at bounding box center [146, 10] width 119 height 10
paste input "10-786977"
type input "10-786977"
click at [127, 31] on strong "10-786977 - IT4U BV - 8800 RUMBEKE, EDMOND VAN DER SCHELDENSTRAAT 10" at bounding box center [138, 30] width 102 height 5
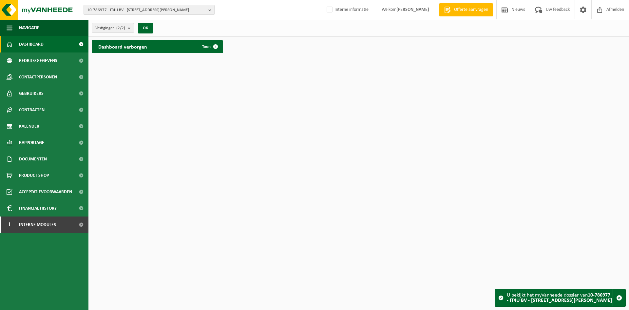
click at [99, 10] on span "10-786977 - IT4U BV - [STREET_ADDRESS][PERSON_NAME]" at bounding box center [146, 10] width 119 height 10
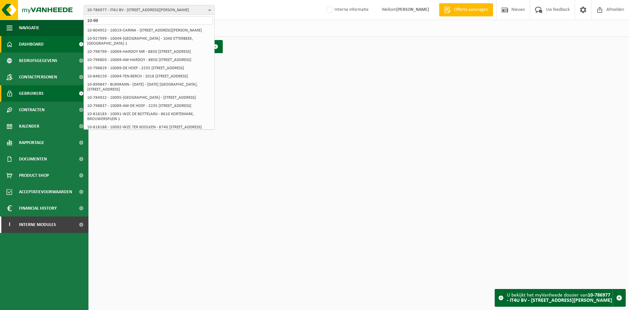
type input "10-99"
click at [106, 23] on input "10-99" at bounding box center [149, 20] width 128 height 8
drag, startPoint x: 118, startPoint y: 18, endPoint x: 56, endPoint y: 19, distance: 61.6
click at [66, 19] on div "10-786977 - IT4U BV - 8800 RUMBEKE, EDMOND VAN DER SCHELDENSTRAAT 10 10-99 10-7…" at bounding box center [314, 10] width 629 height 20
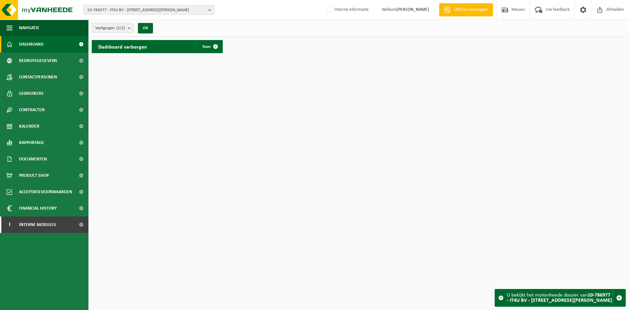
click at [117, 6] on span "10-786977 - IT4U BV - 8800 RUMBEKE, EDMOND VAN DER SCHELDENSTRAAT 10" at bounding box center [146, 10] width 119 height 10
paste input "10-791767"
type input "10-791767"
click at [121, 34] on li "10-791767 - EVERAERT- COOREMAN NV - 9290 OVERMERE, KRUISSTRAAT 12" at bounding box center [149, 30] width 128 height 8
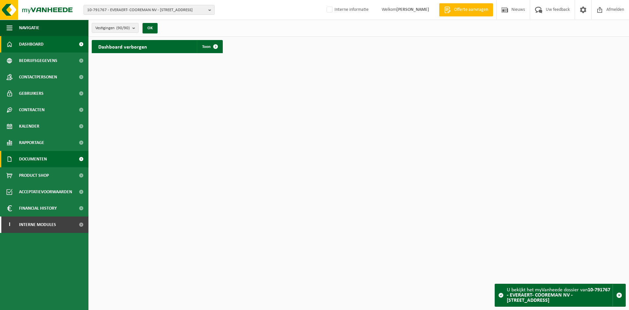
click at [34, 156] on span "Documenten" at bounding box center [33, 159] width 28 height 16
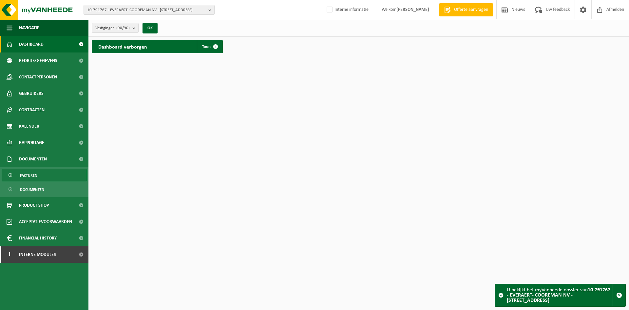
click at [43, 179] on link "Facturen" at bounding box center [44, 175] width 85 height 12
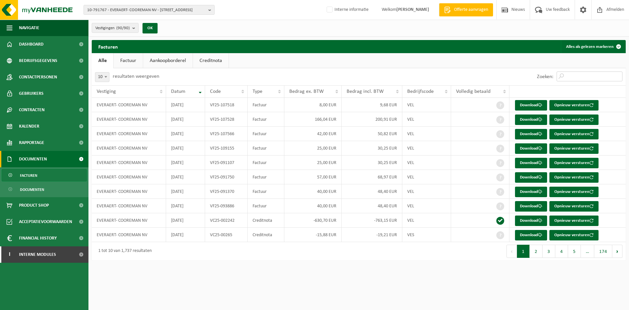
click at [581, 78] on input "Zoeken:" at bounding box center [590, 76] width 66 height 10
paste input "10-791767"
type input "10-791767"
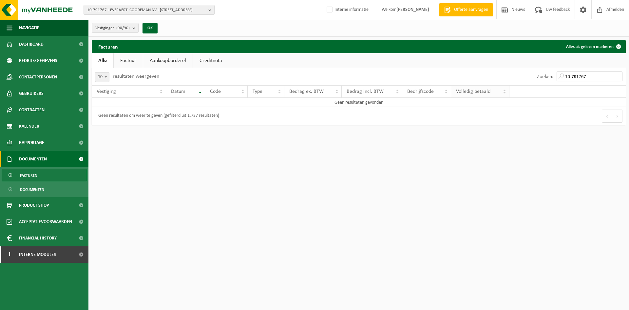
drag, startPoint x: 601, startPoint y: 79, endPoint x: 455, endPoint y: 85, distance: 146.6
click at [455, 85] on div "10 25 50 100 10 resultaten weergeven Zoeken: 10-791767 Vestiging Datum Code Typ…" at bounding box center [359, 96] width 534 height 57
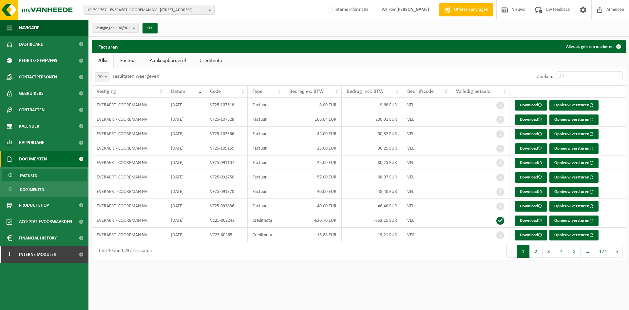
click at [594, 80] on input "Zoeken:" at bounding box center [590, 76] width 66 height 10
paste input "VF25-059223"
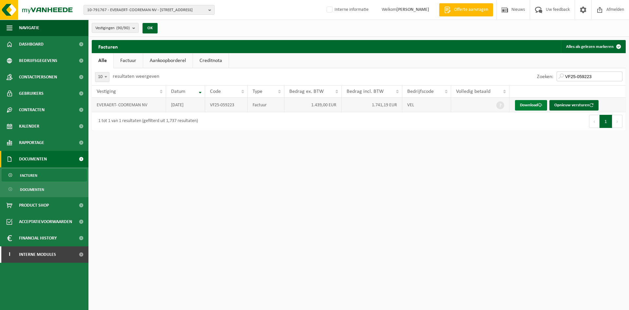
type input "VF25-059223"
click at [531, 106] on link "Download" at bounding box center [531, 105] width 32 height 10
click at [150, 8] on span "10-791767 - EVERAERT- COOREMAN NV - 9290 OVERMERE, KRUISSTRAAT 12" at bounding box center [146, 10] width 119 height 10
paste input "VF25-044350"
type input "VF25-044350"
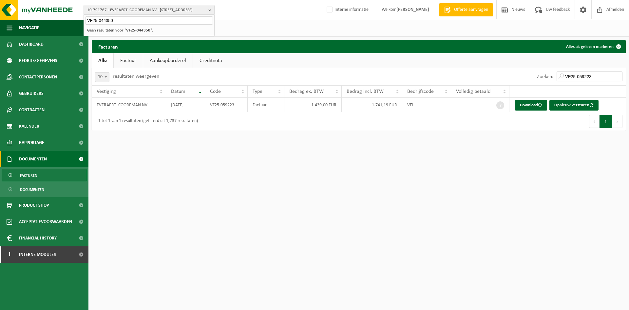
click at [595, 77] on input "VF25-059223" at bounding box center [590, 76] width 66 height 10
drag, startPoint x: 605, startPoint y: 77, endPoint x: 517, endPoint y: 76, distance: 88.4
click at [517, 76] on div "Zoeken: VF25-059223" at bounding box center [492, 76] width 267 height 17
paste input "44350"
type input "VF25-044350"
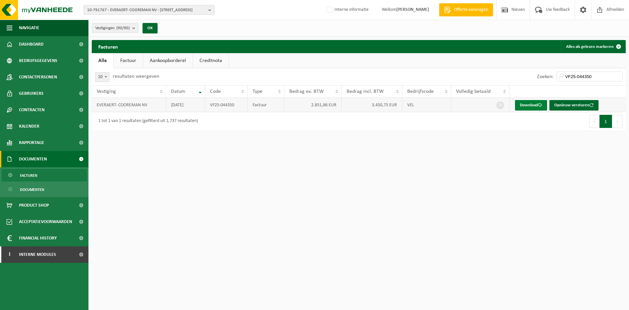
click at [521, 104] on link "Download" at bounding box center [531, 105] width 32 height 10
click at [176, 11] on span "10-791767 - EVERAERT- COOREMAN NV - 9290 OVERMERE, KRUISSTRAAT 12" at bounding box center [146, 10] width 119 height 10
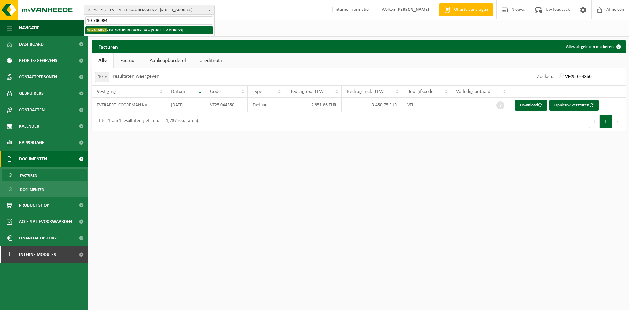
type input "10-766984"
click at [142, 28] on strong "10-766984 - DE GOUDEN BANK BV - 8560 GULLEGEM, SCHUTTERSHOFLAAN 37" at bounding box center [135, 30] width 96 height 5
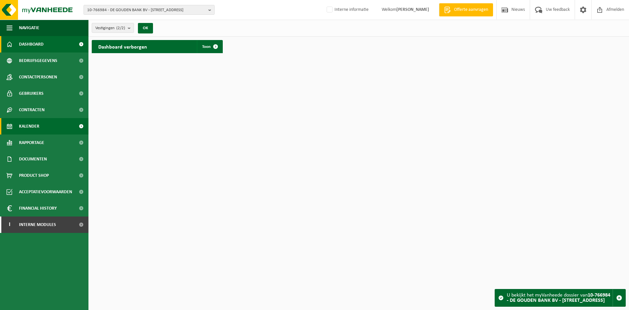
click at [49, 123] on link "Kalender" at bounding box center [44, 126] width 88 height 16
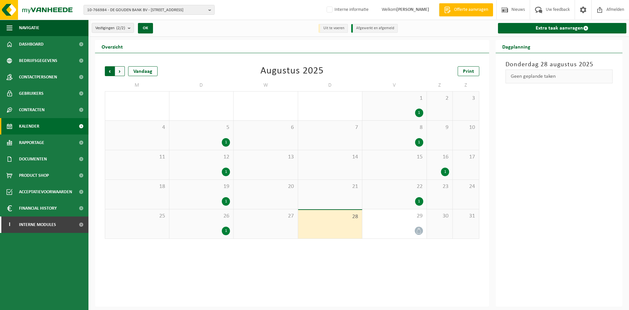
click at [116, 71] on span "Volgende" at bounding box center [120, 71] width 10 height 10
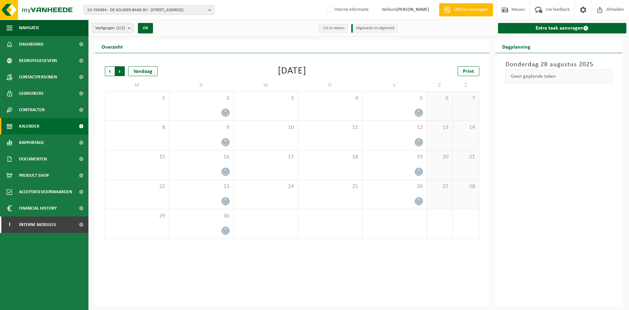
click at [108, 70] on span "Vorige" at bounding box center [110, 71] width 10 height 10
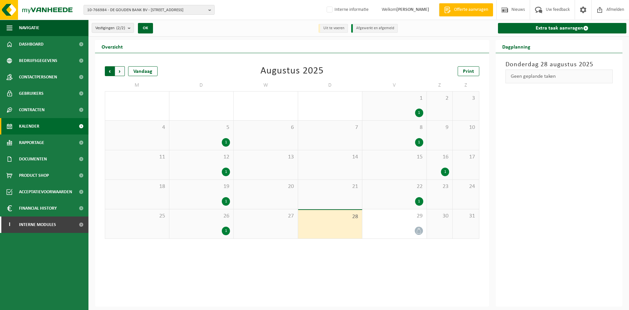
click at [121, 71] on span "Volgende" at bounding box center [120, 71] width 10 height 10
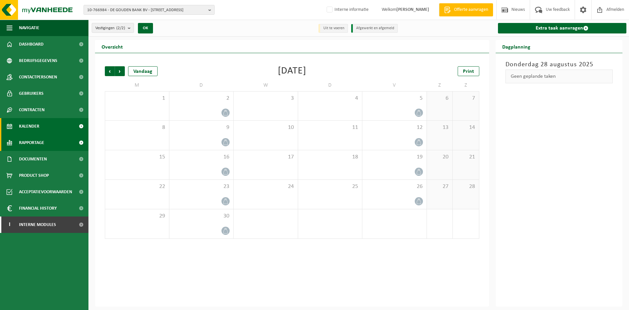
click at [34, 143] on span "Rapportage" at bounding box center [31, 142] width 25 height 16
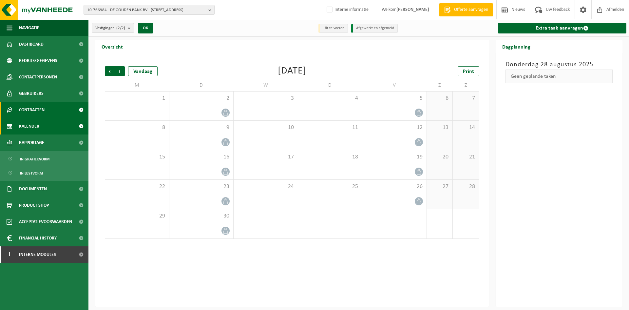
click at [44, 110] on span "Contracten" at bounding box center [32, 110] width 26 height 16
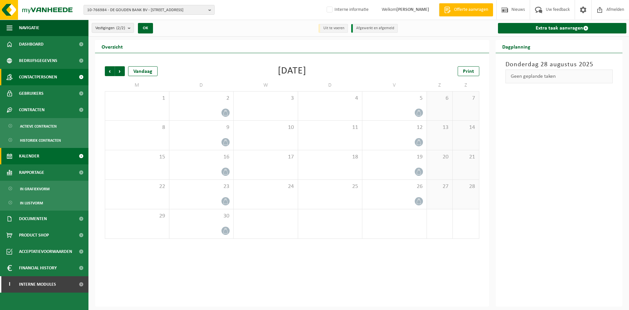
click at [40, 76] on span "Contactpersonen" at bounding box center [38, 77] width 38 height 16
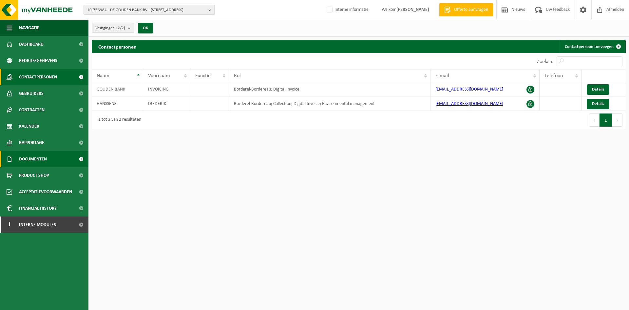
click at [48, 157] on link "Documenten" at bounding box center [44, 159] width 88 height 16
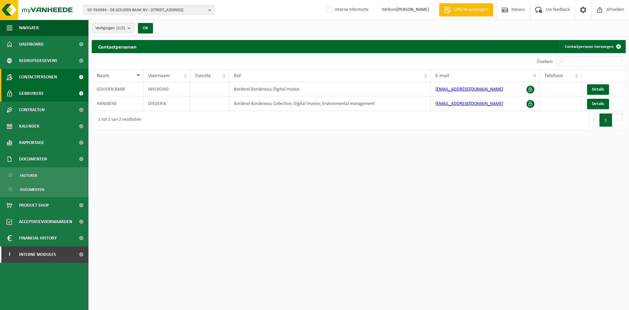
click at [39, 98] on span "Gebruikers" at bounding box center [31, 93] width 25 height 16
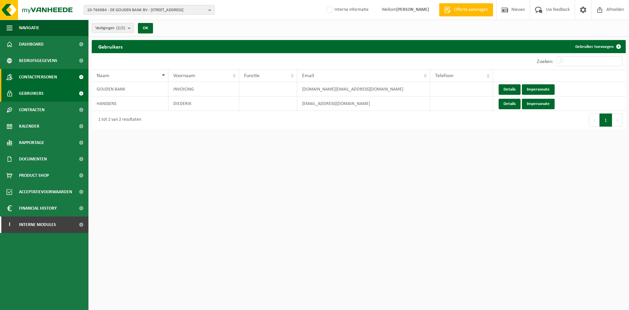
click at [35, 73] on span "Contactpersonen" at bounding box center [38, 77] width 38 height 16
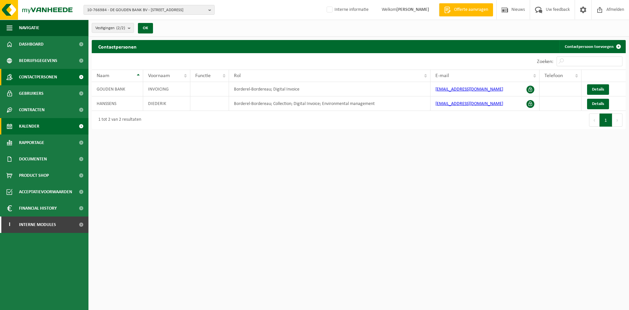
click at [50, 126] on link "Kalender" at bounding box center [44, 126] width 88 height 16
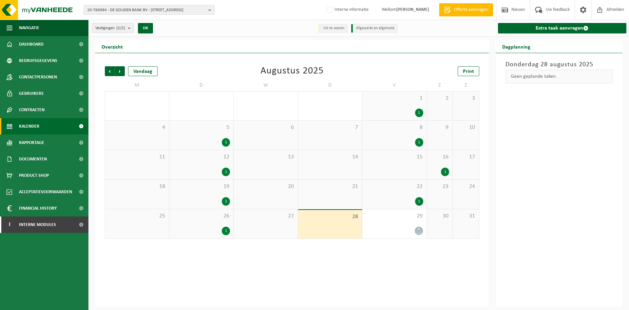
click at [439, 162] on div "16 1" at bounding box center [440, 164] width 26 height 29
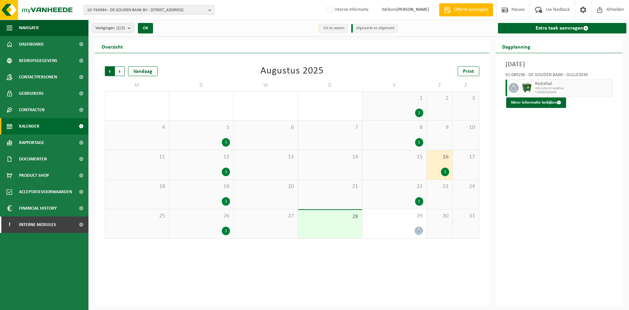
click at [122, 73] on span "Volgende" at bounding box center [120, 71] width 10 height 10
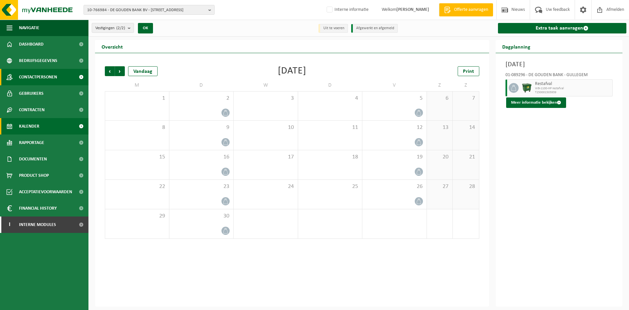
click at [30, 80] on span "Contactpersonen" at bounding box center [38, 77] width 38 height 16
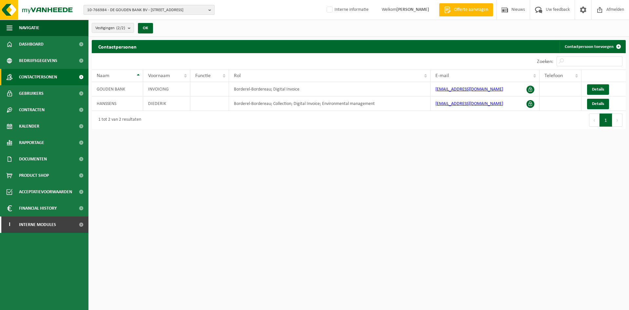
click at [111, 9] on span "10-766984 - DE GOUDEN BANK BV - [STREET_ADDRESS]" at bounding box center [146, 10] width 119 height 10
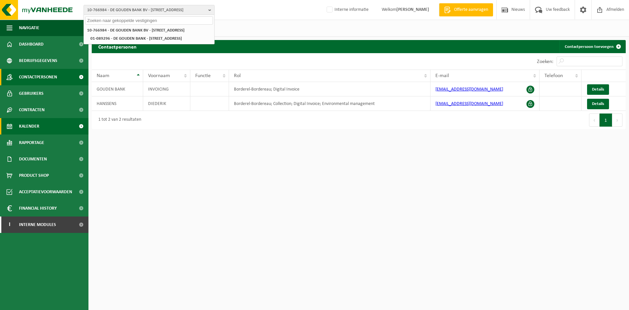
click at [27, 123] on span "Kalender" at bounding box center [29, 126] width 20 height 16
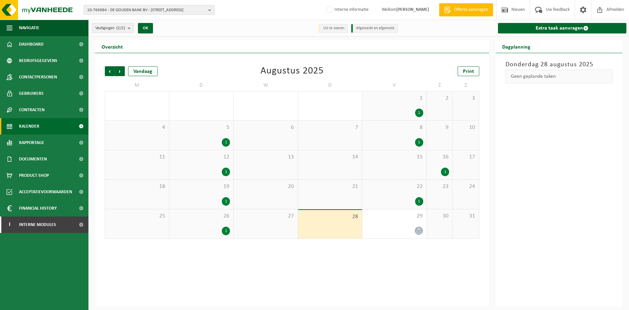
click at [212, 220] on div "26 1" at bounding box center [201, 223] width 64 height 29
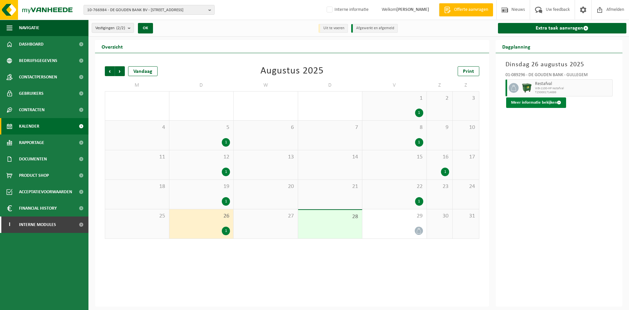
click at [543, 105] on button "Meer informatie bekijken" at bounding box center [536, 102] width 60 height 10
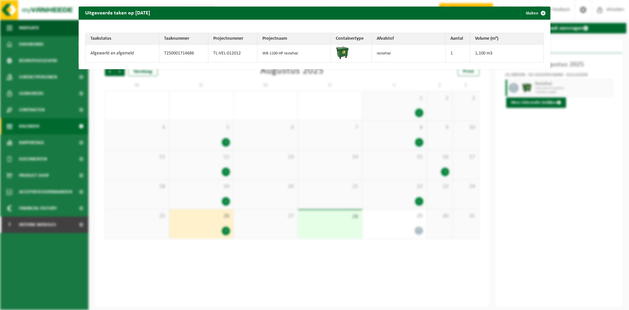
click at [223, 52] on td "TL-VEL-012012" at bounding box center [232, 54] width 49 height 18
copy tr "TL-VEL-012012"
click at [537, 12] on span "button" at bounding box center [543, 13] width 13 height 13
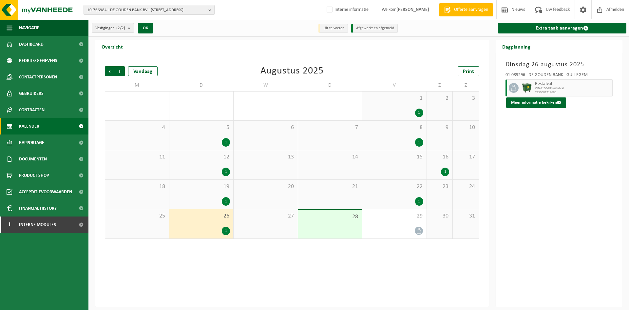
click at [138, 12] on span "10-766984 - DE GOUDEN BANK BV - 8560 GULLEGEM, SCHUTTERSHOFLAAN 37" at bounding box center [146, 10] width 119 height 10
type input "01-103777"
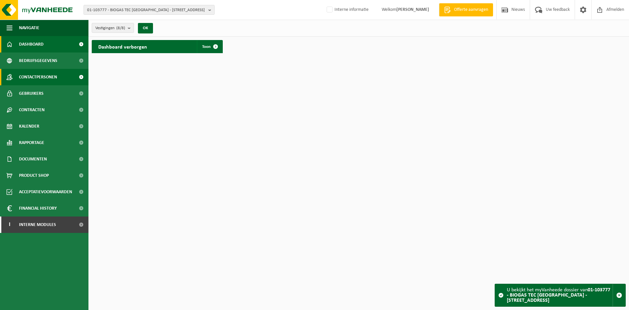
click at [49, 78] on span "Contactpersonen" at bounding box center [38, 77] width 38 height 16
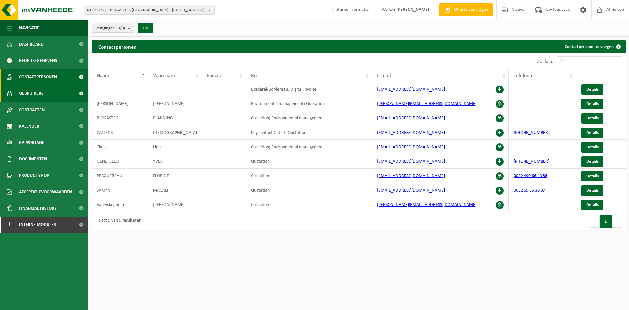
click at [54, 89] on link "Gebruikers" at bounding box center [44, 93] width 88 height 16
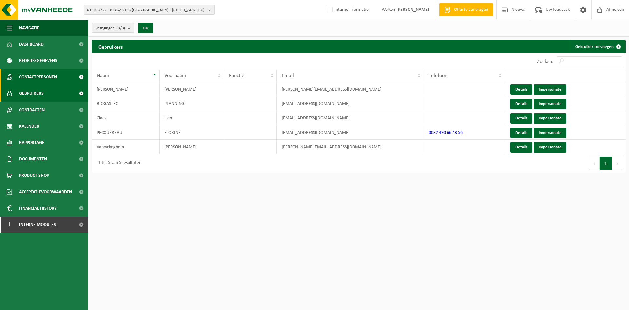
click at [55, 79] on span "Contactpersonen" at bounding box center [38, 77] width 38 height 16
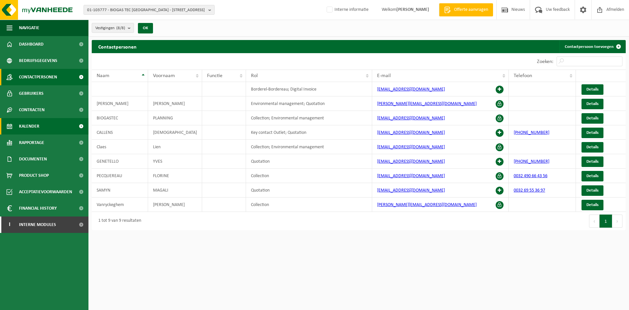
click at [68, 128] on link "Kalender" at bounding box center [44, 126] width 88 height 16
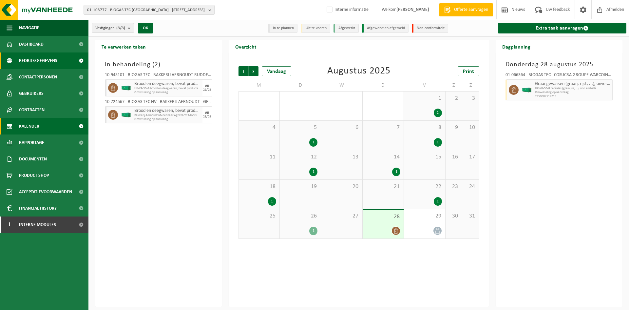
click at [50, 56] on span "Bedrijfsgegevens" at bounding box center [38, 60] width 38 height 16
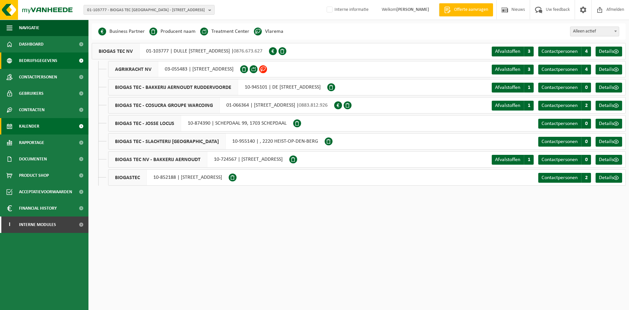
click at [44, 125] on link "Kalender" at bounding box center [44, 126] width 88 height 16
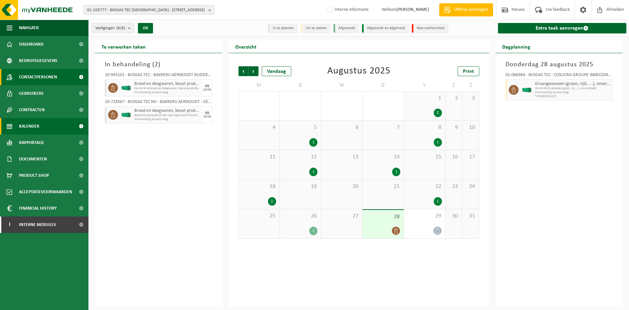
click at [53, 71] on span "Contactpersonen" at bounding box center [38, 77] width 38 height 16
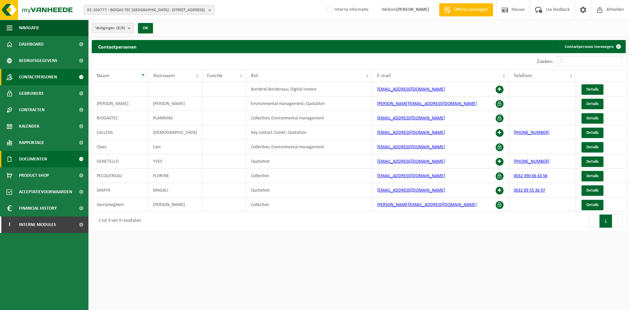
click at [39, 156] on span "Documenten" at bounding box center [33, 159] width 28 height 16
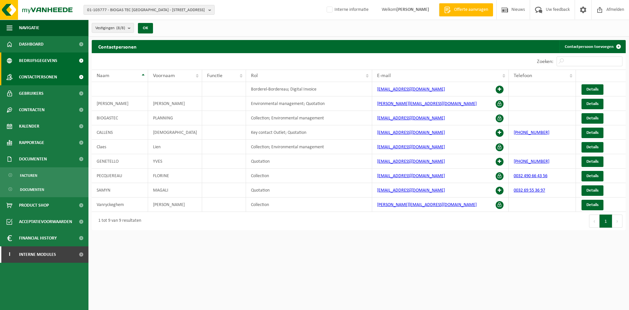
click at [59, 56] on link "Bedrijfsgegevens" at bounding box center [44, 60] width 88 height 16
